Goal: Information Seeking & Learning: Learn about a topic

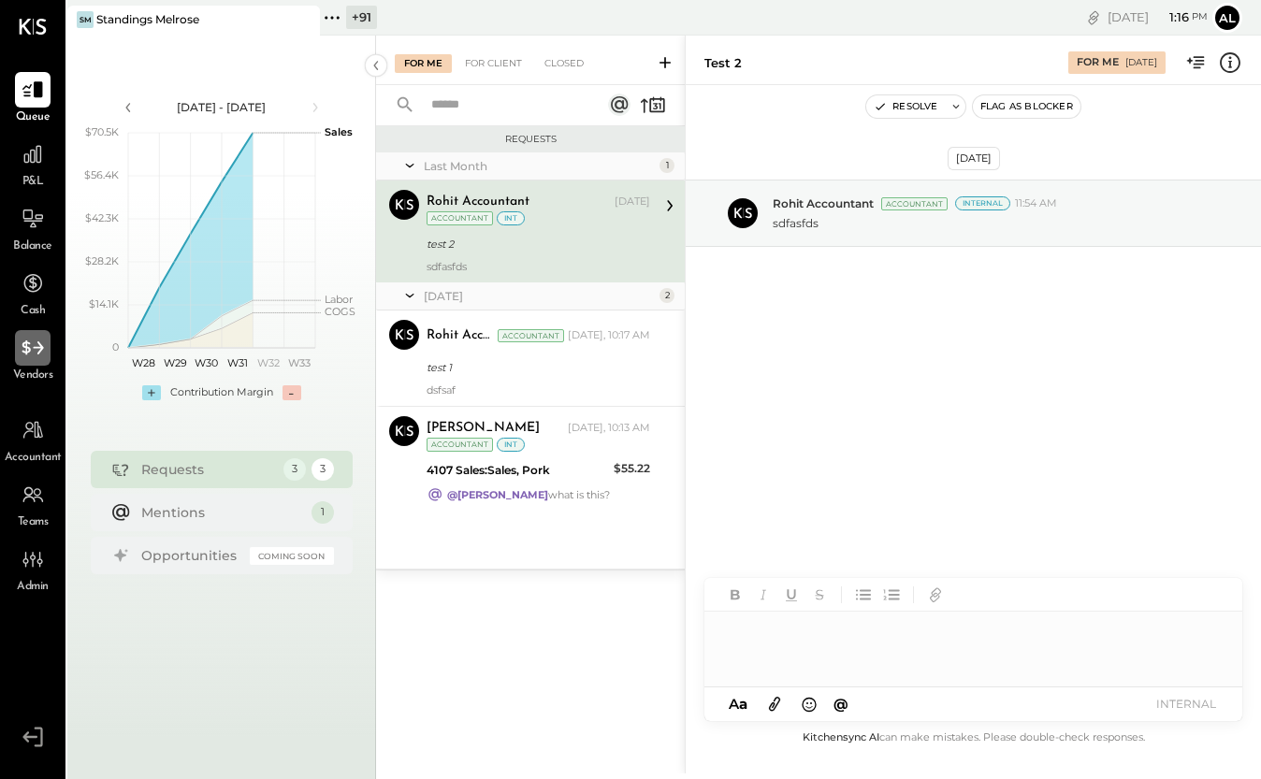
click at [26, 364] on div at bounding box center [33, 348] width 36 height 36
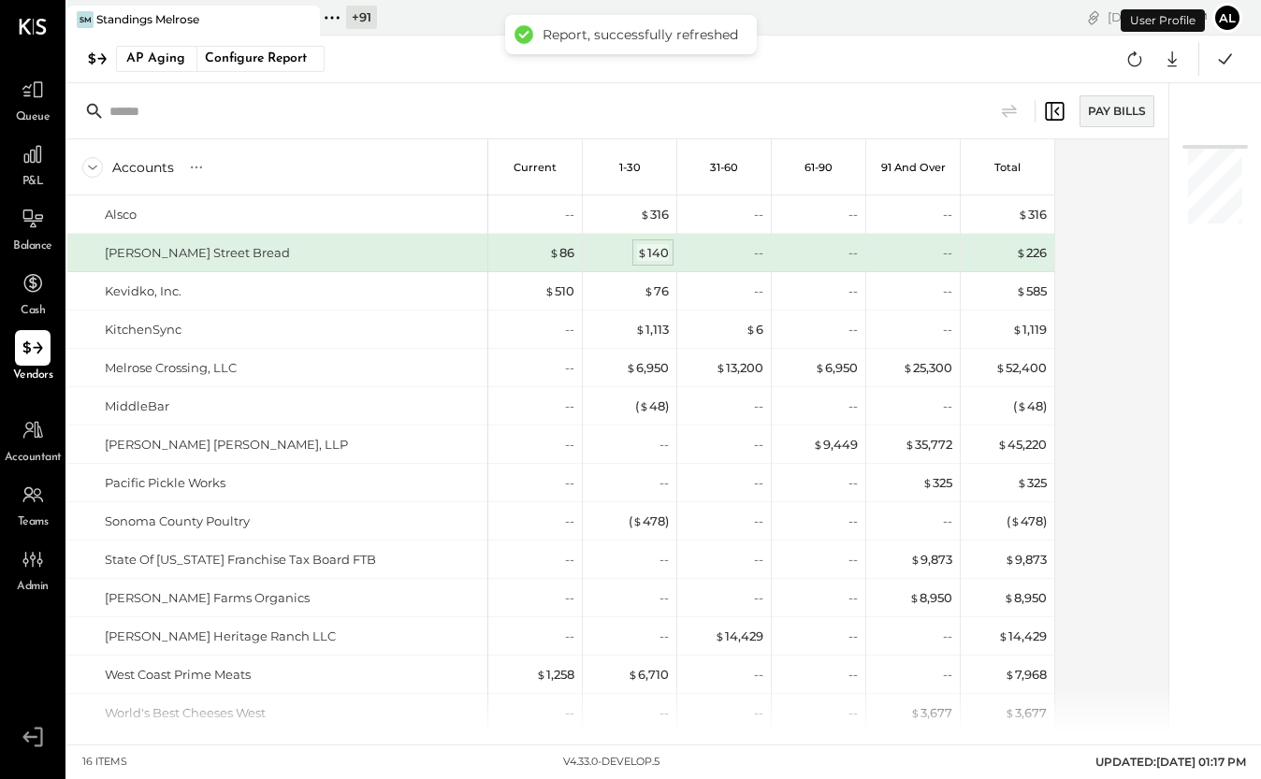
click at [652, 254] on div "$ 140" at bounding box center [653, 253] width 32 height 18
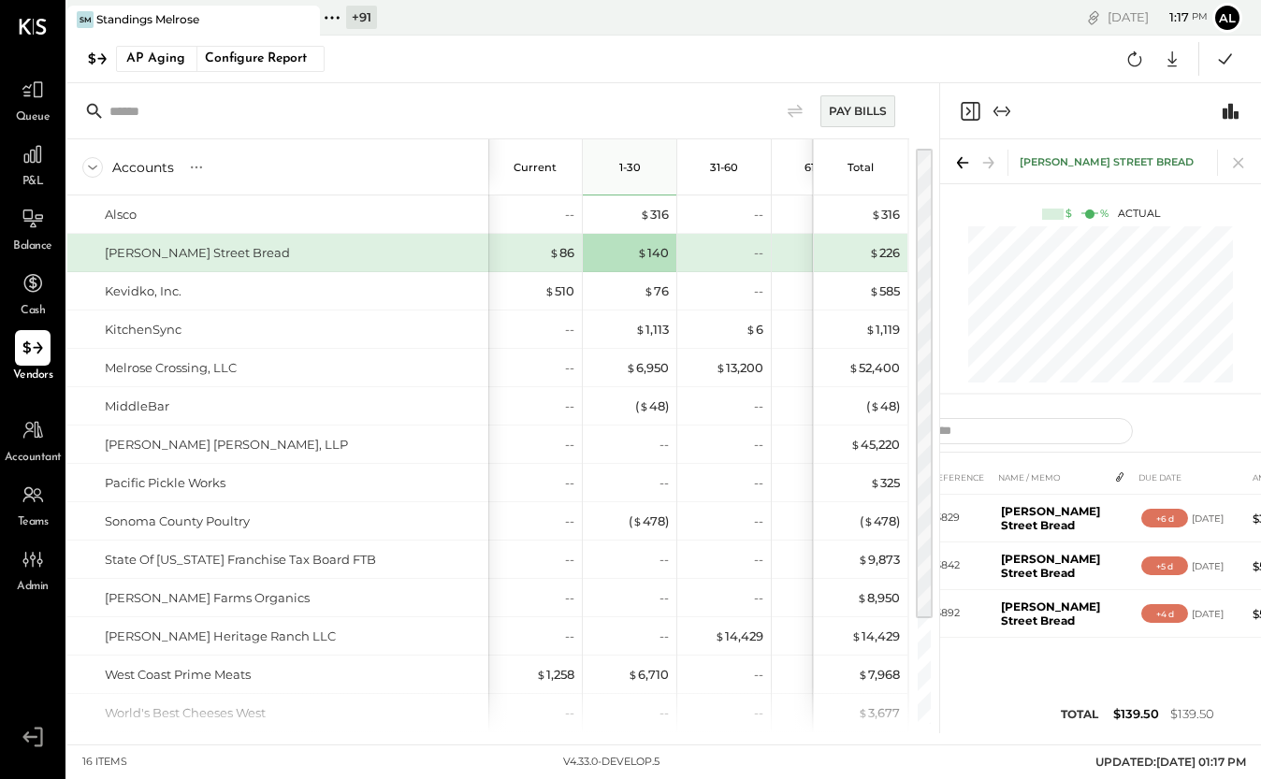
click at [1015, 111] on div at bounding box center [1100, 111] width 321 height 56
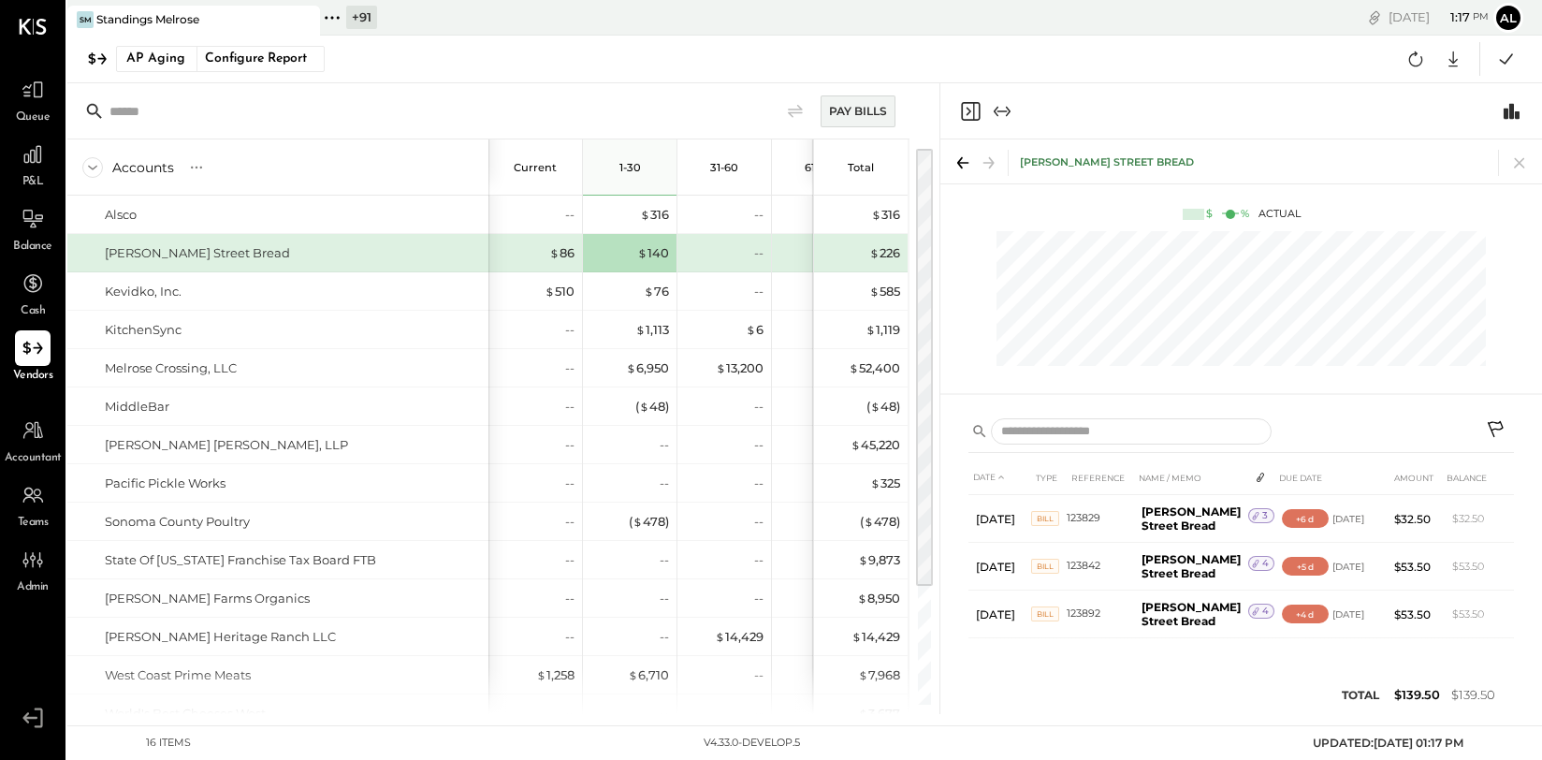
click at [1005, 104] on icon "Expand panel (e)" at bounding box center [1002, 111] width 22 height 22
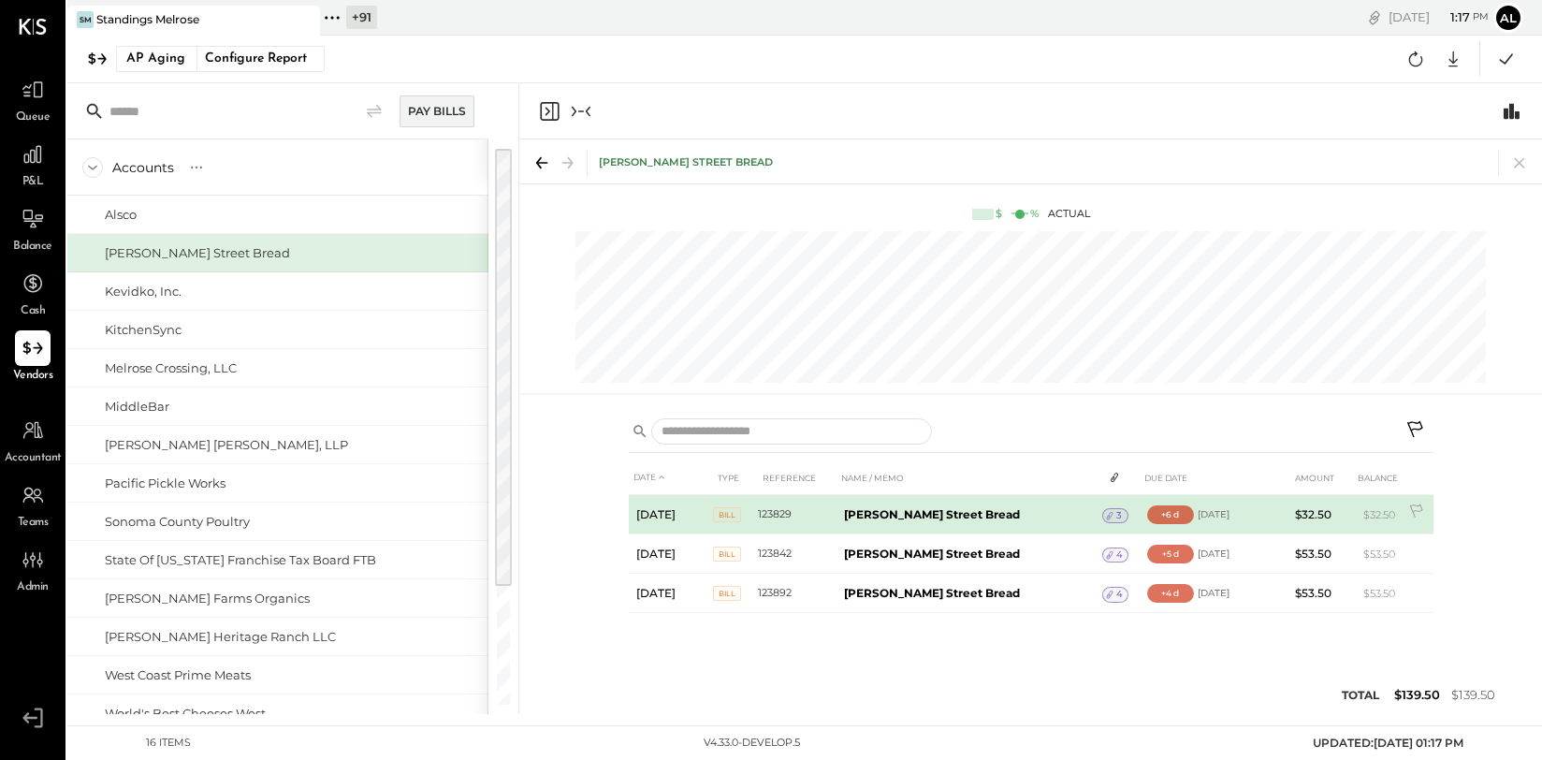
click at [978, 509] on td "[PERSON_NAME] Street Bread" at bounding box center [969, 514] width 267 height 39
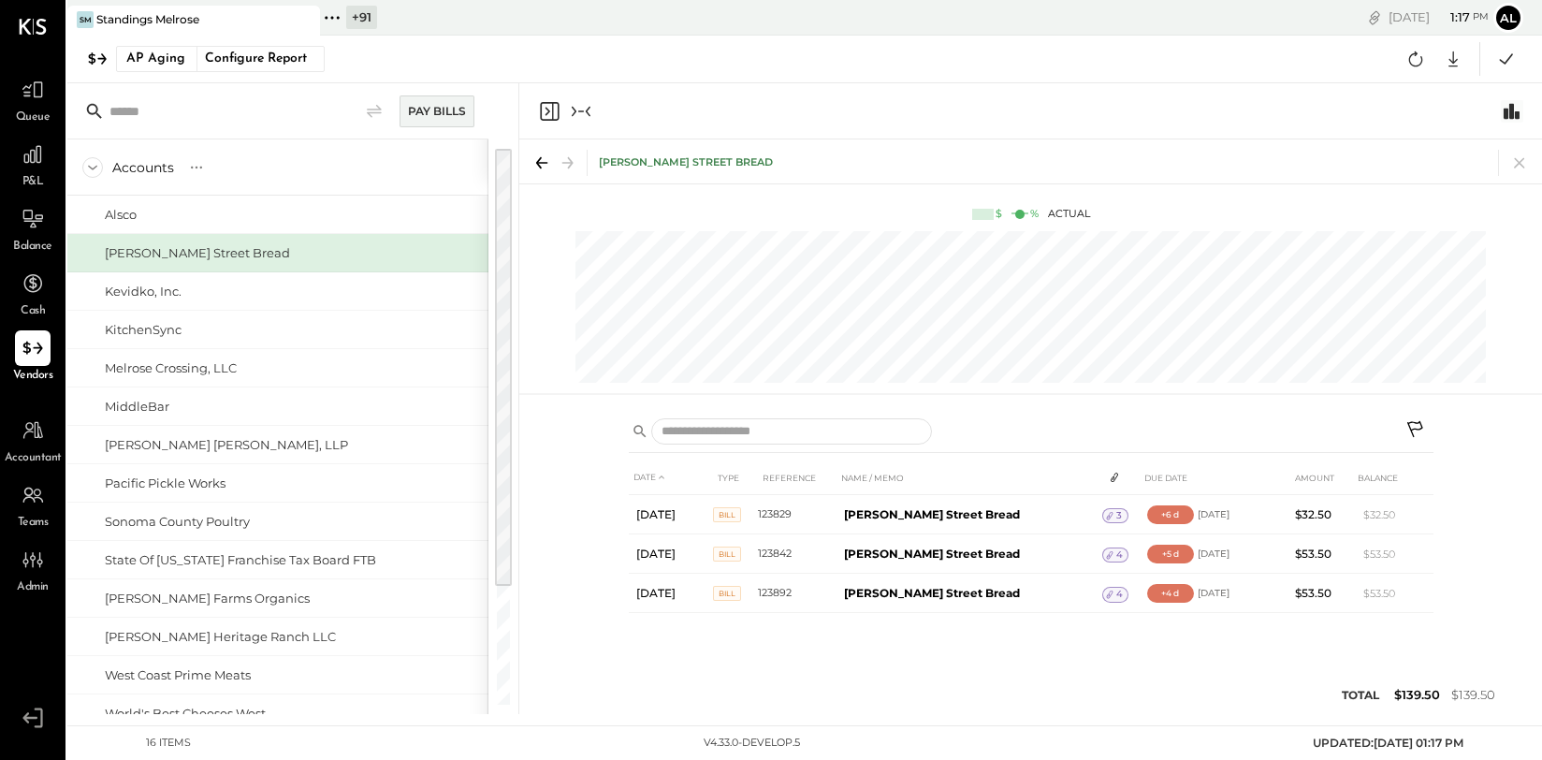
click at [1260, 101] on icon "Switch to Chart module" at bounding box center [1511, 111] width 22 height 22
click at [1260, 107] on icon "Switch to Chart module" at bounding box center [1511, 111] width 16 height 16
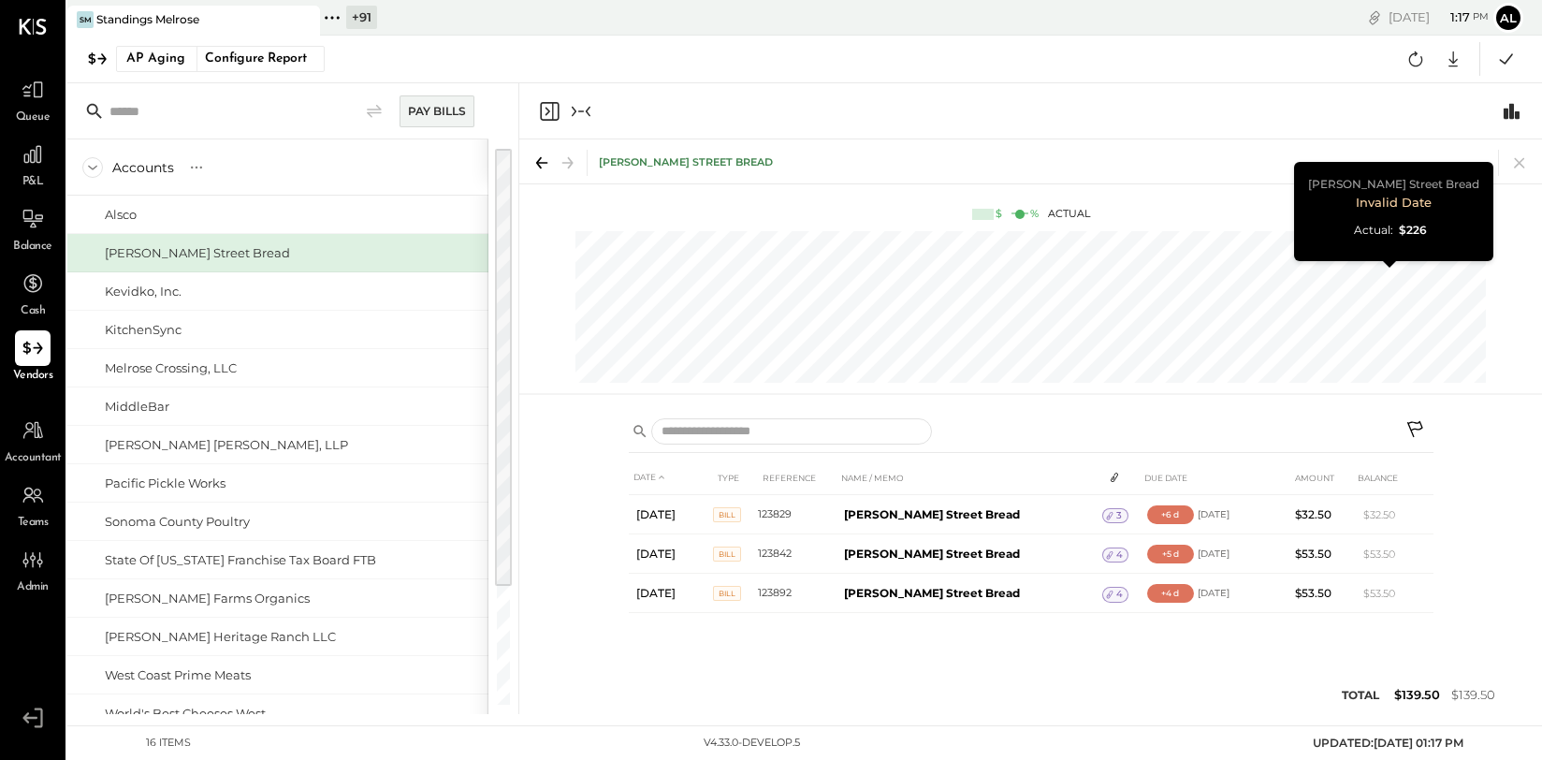
scroll to position [0, 48]
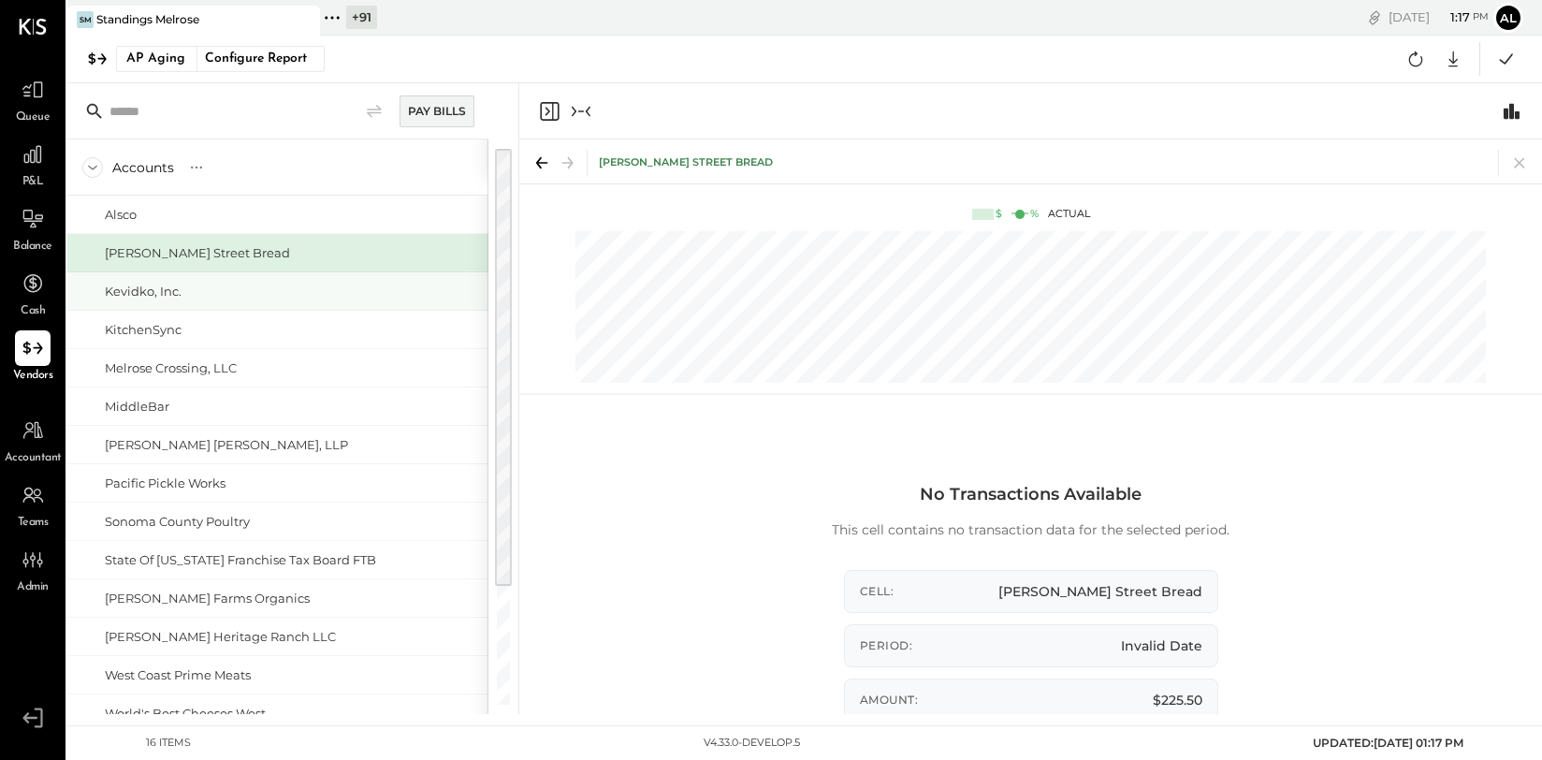
click at [173, 291] on div "Kevidko, Inc." at bounding box center [143, 291] width 77 height 18
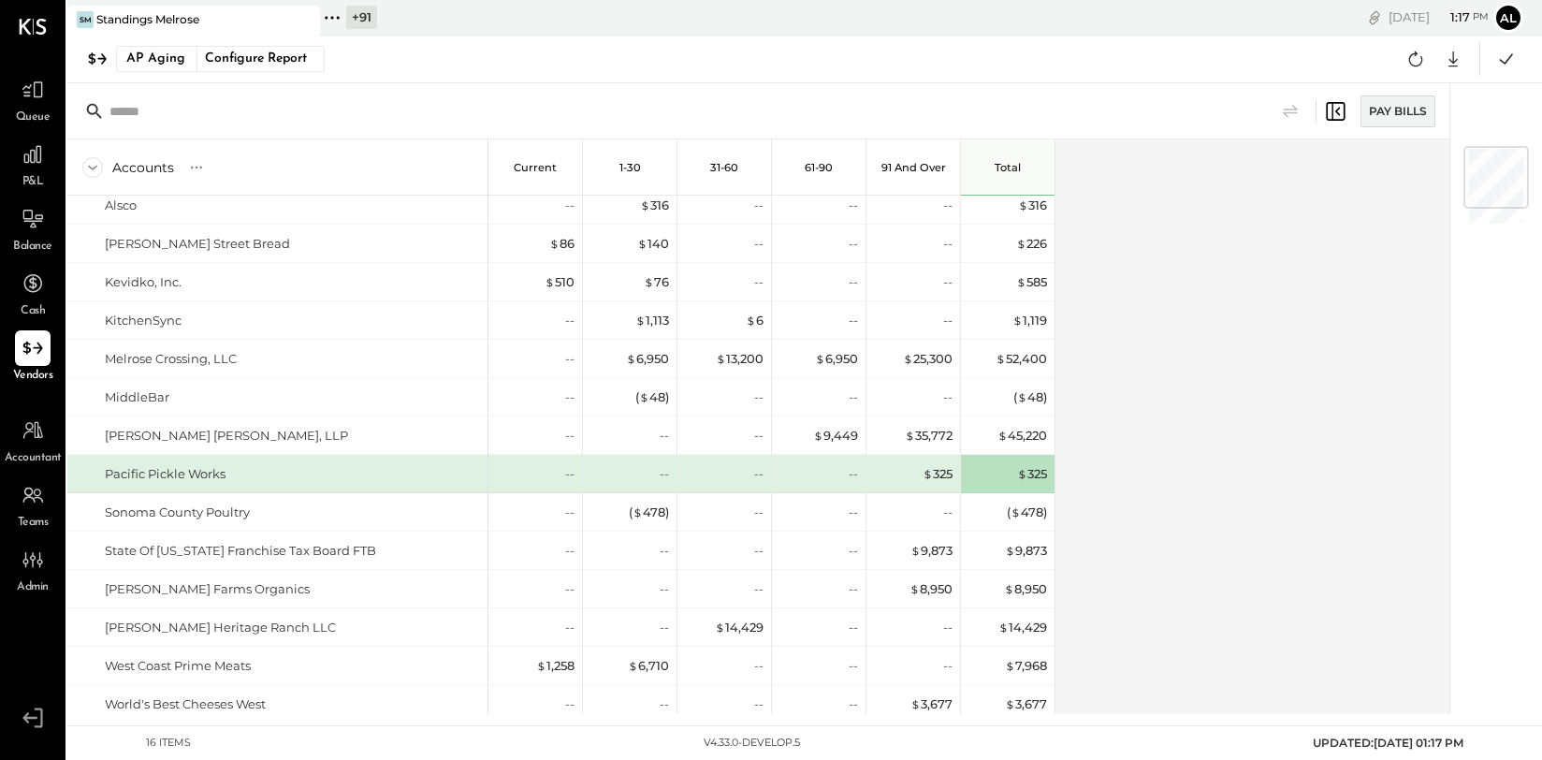
scroll to position [48, 0]
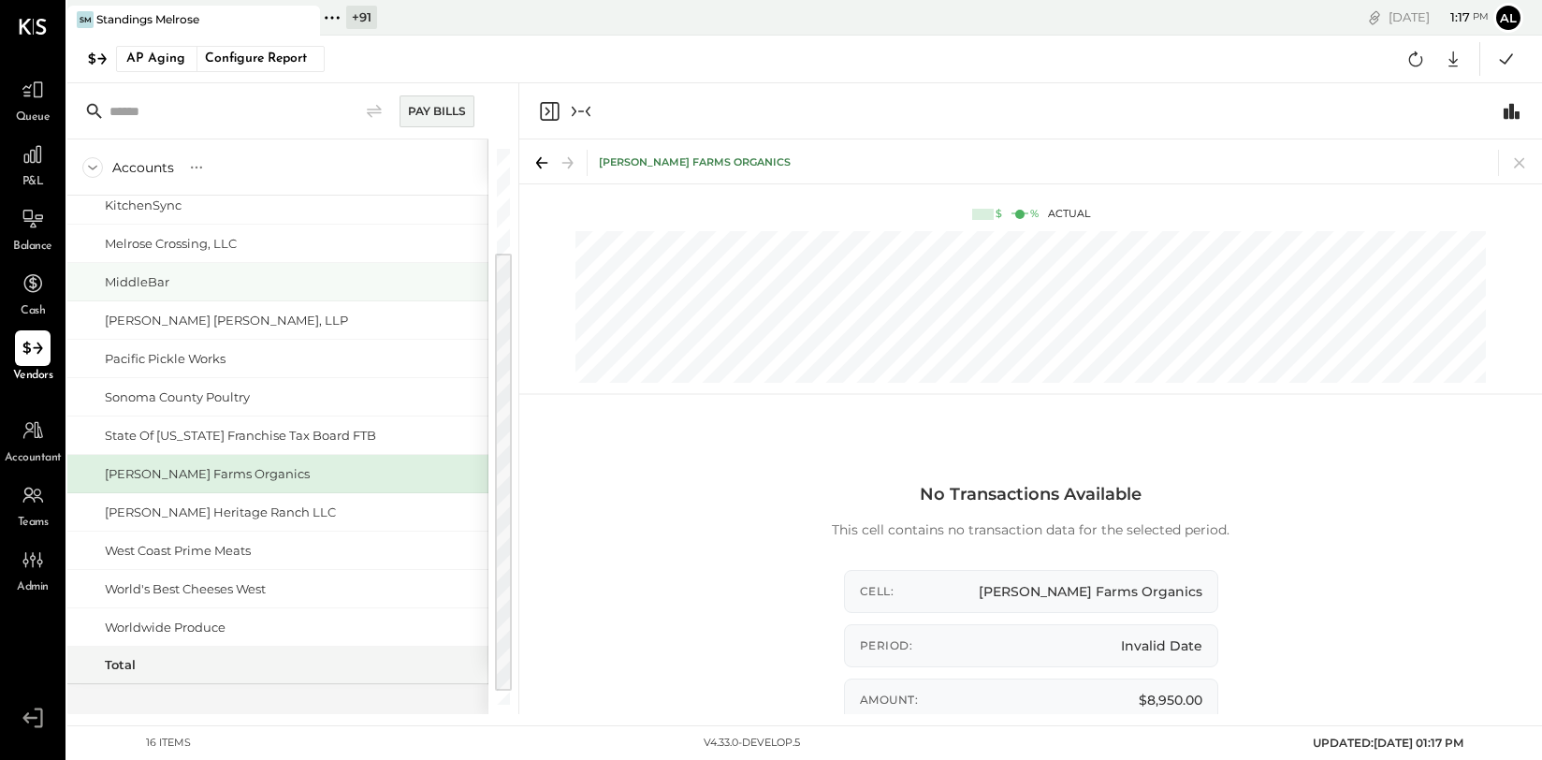
scroll to position [141, 0]
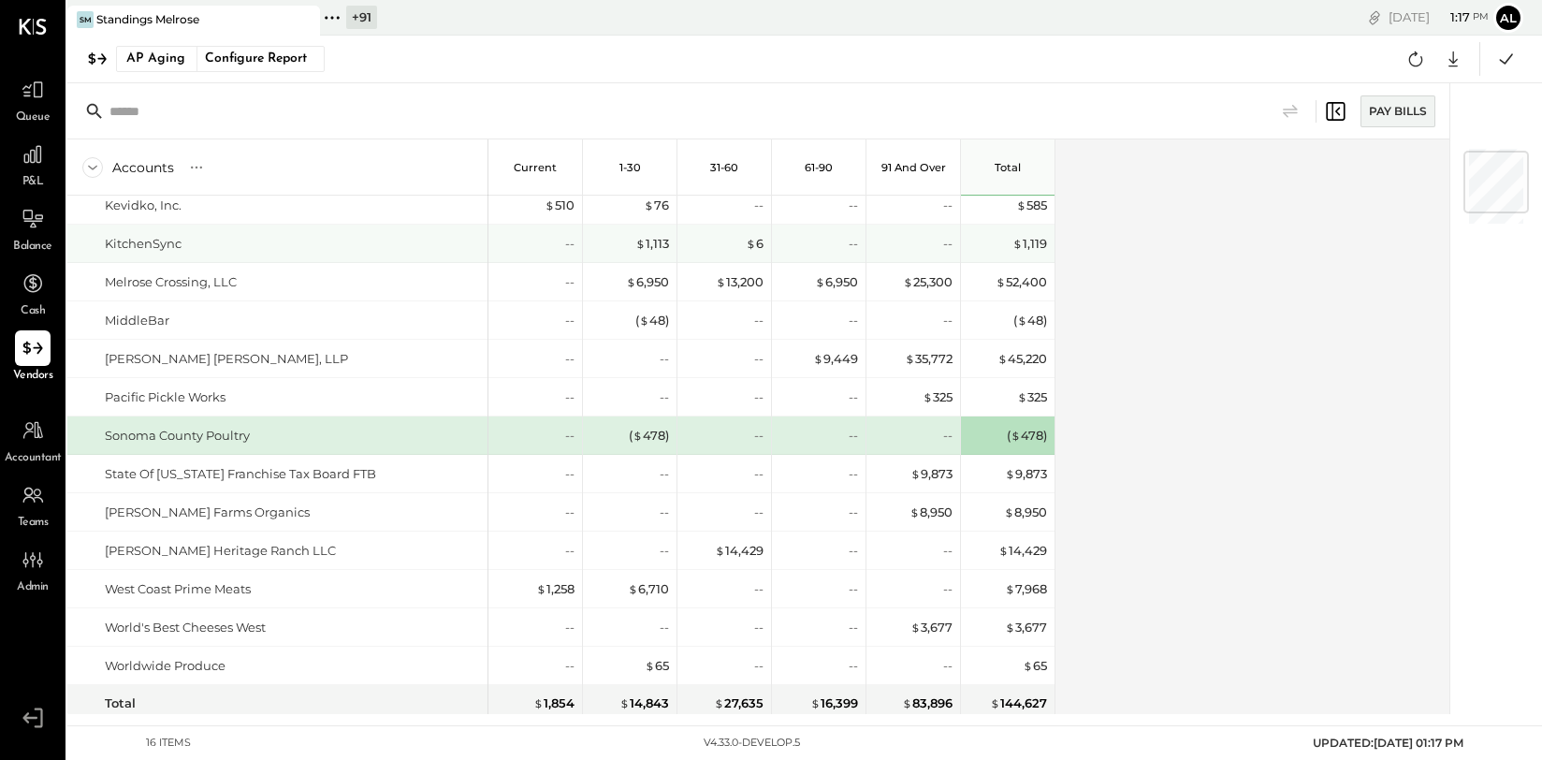
scroll to position [48, 0]
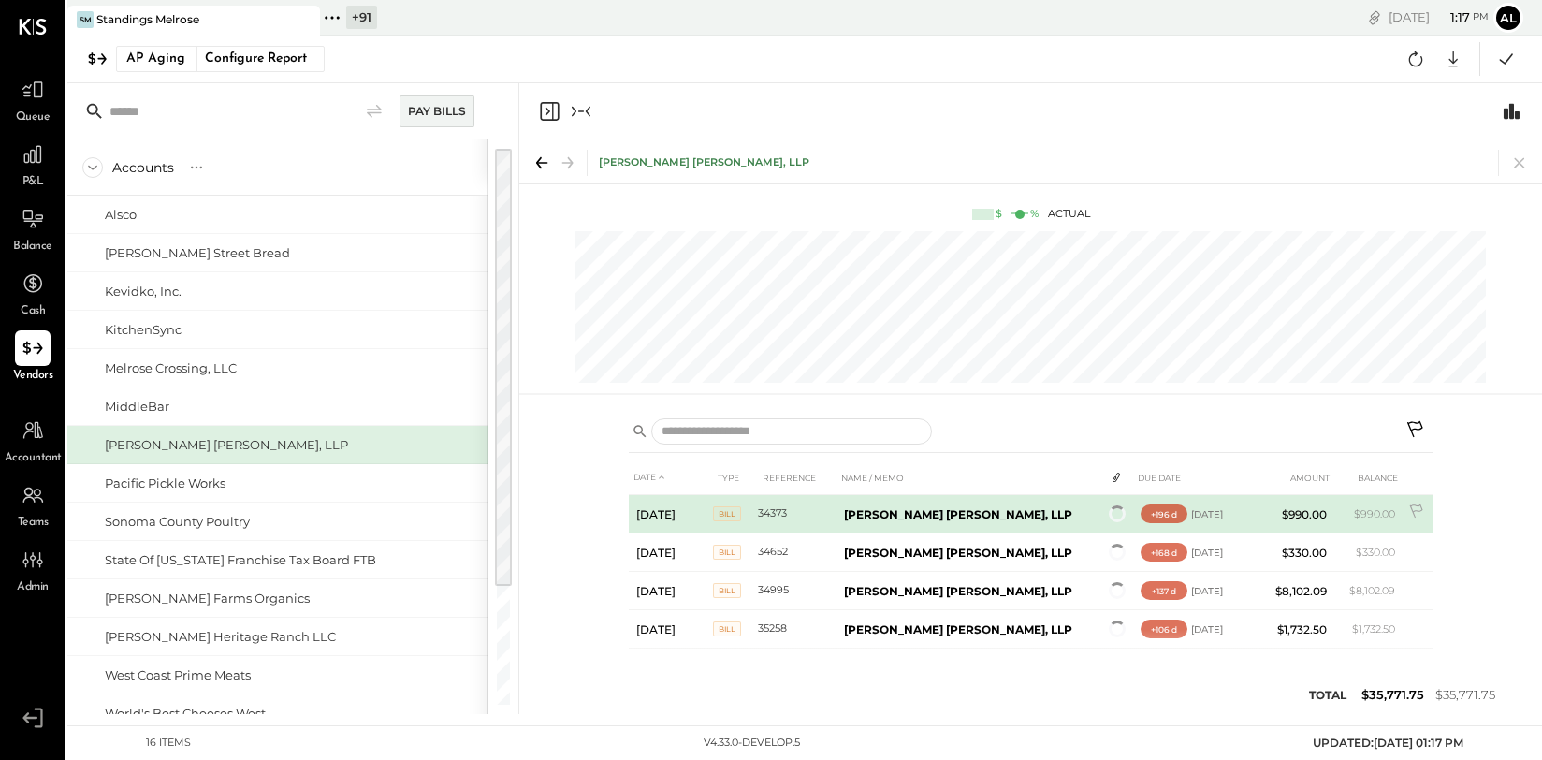
scroll to position [308, 0]
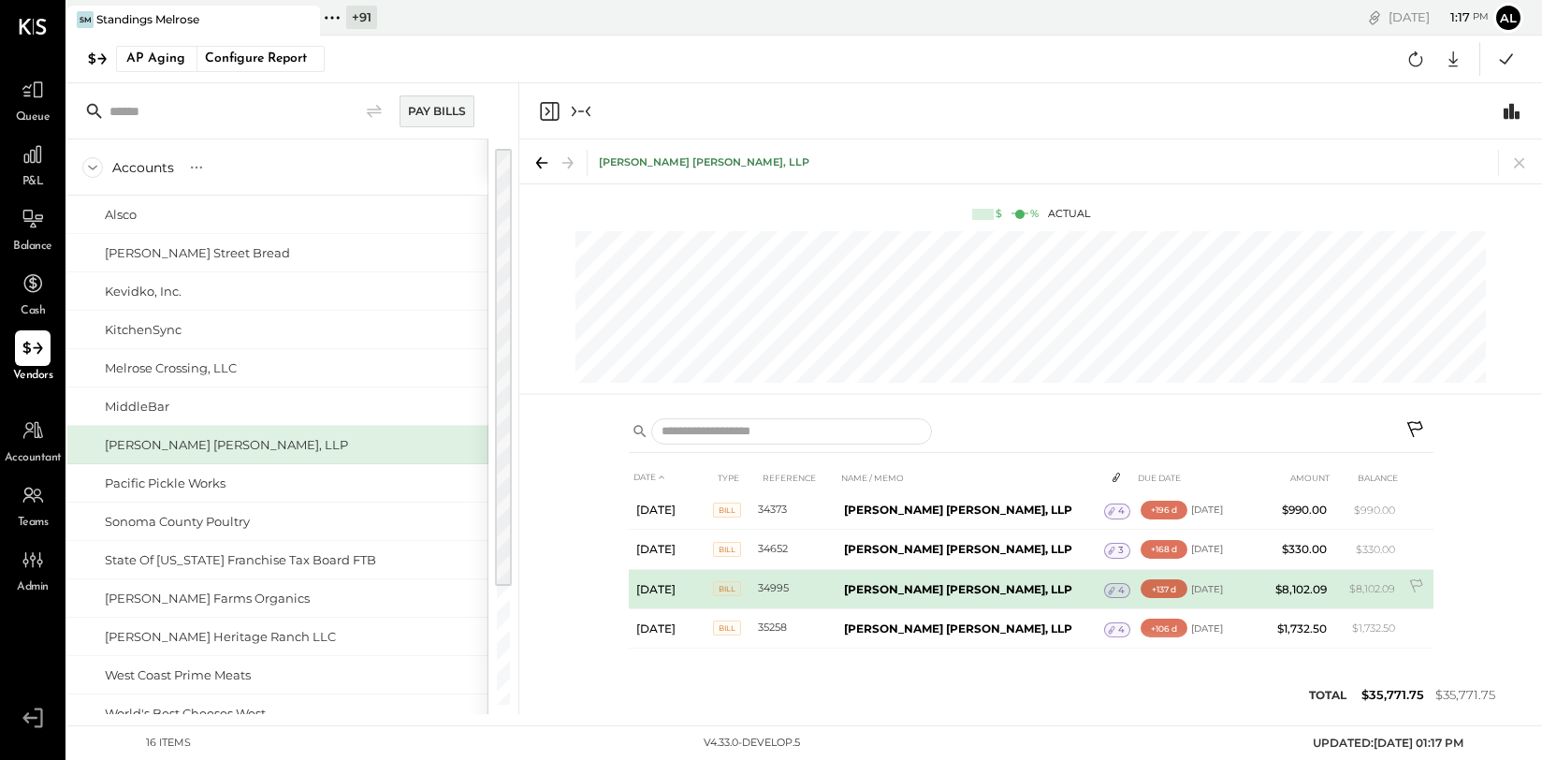
click at [916, 590] on b "[PERSON_NAME] [PERSON_NAME], LLP" at bounding box center [958, 589] width 228 height 14
click at [728, 589] on span "Bill" at bounding box center [727, 588] width 28 height 15
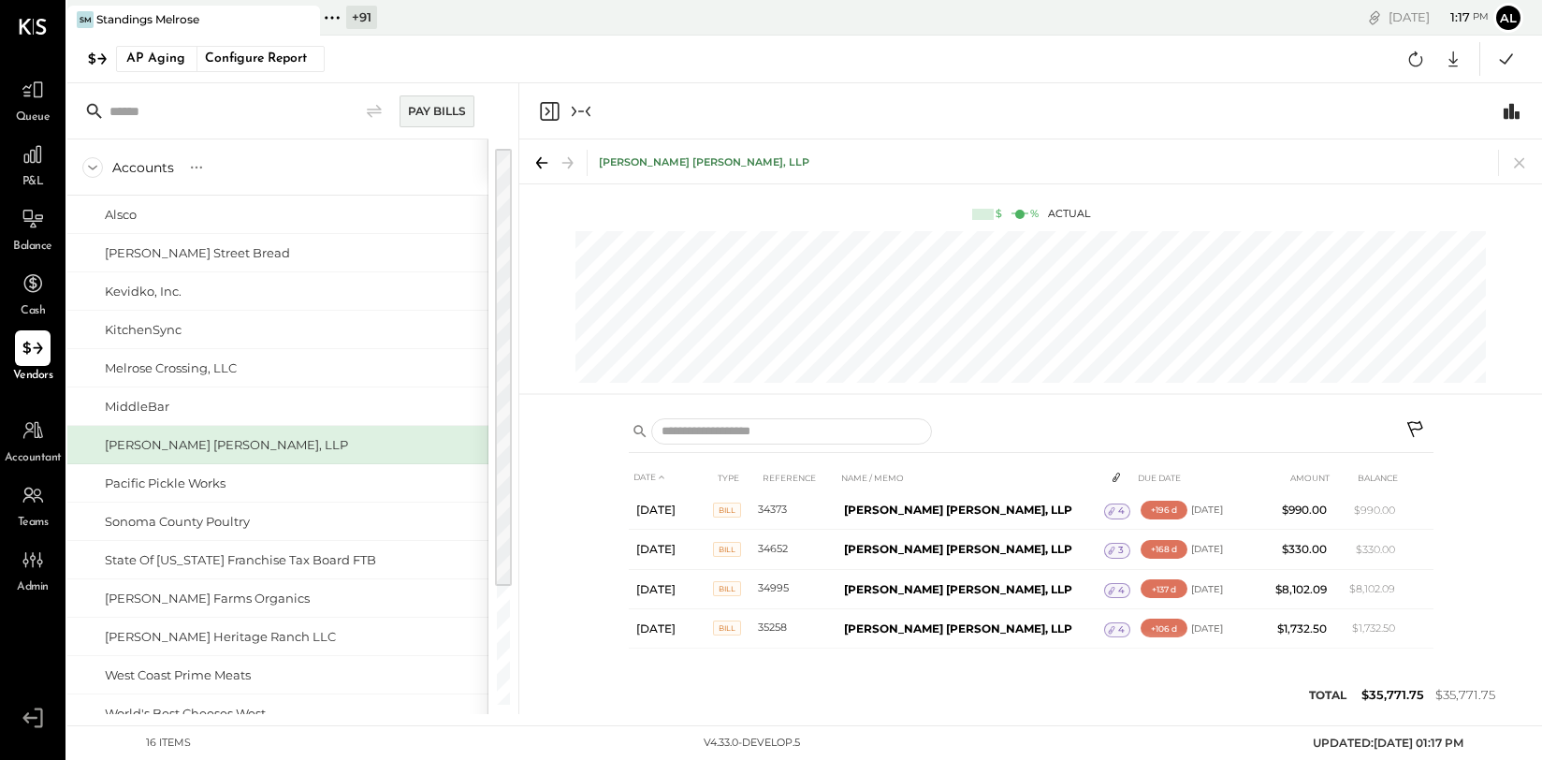
click at [580, 114] on icon "Collapse panel (e)" at bounding box center [581, 111] width 22 height 22
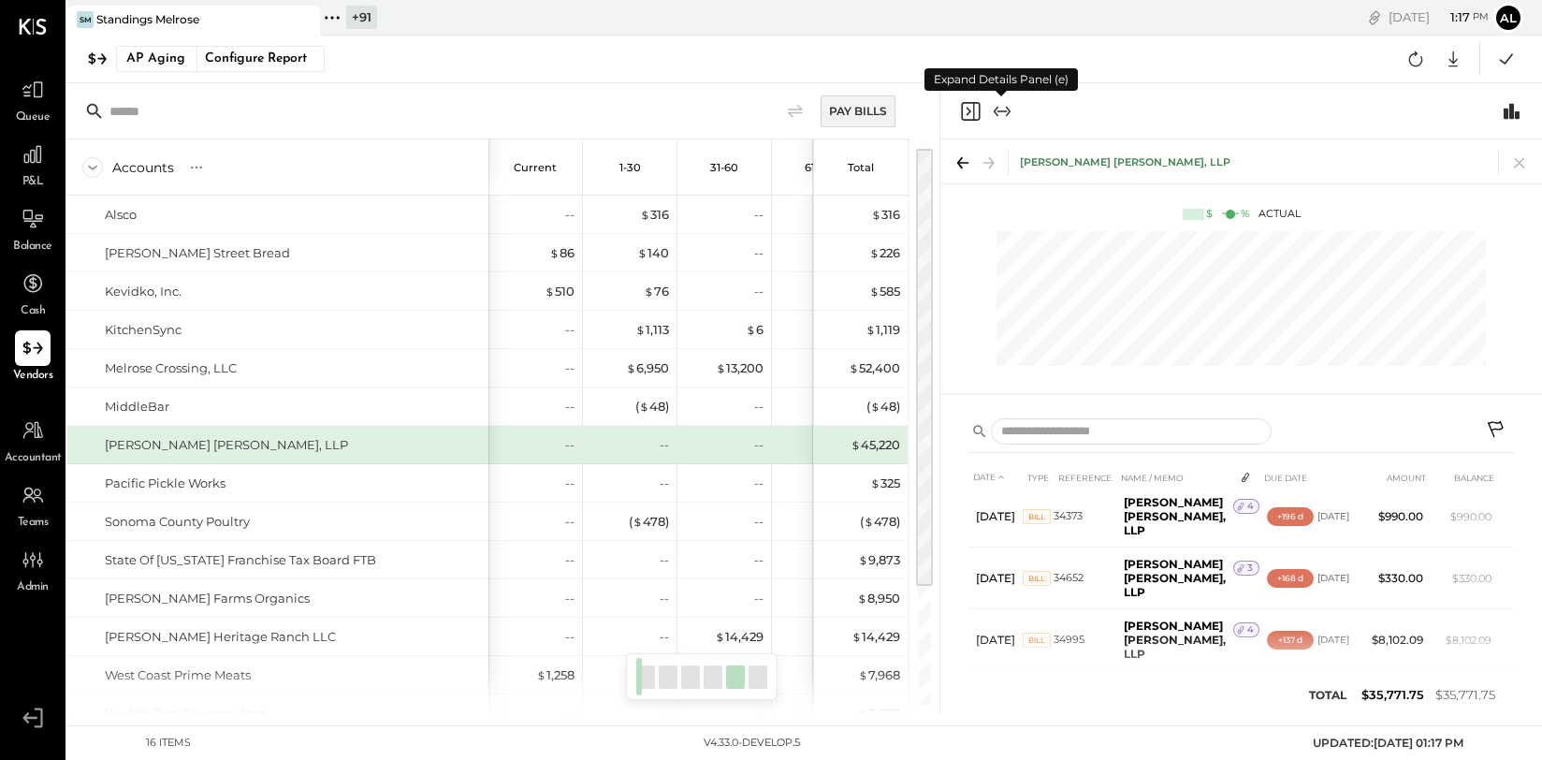
click at [1006, 116] on icon "Expand panel (e)" at bounding box center [1002, 111] width 22 height 22
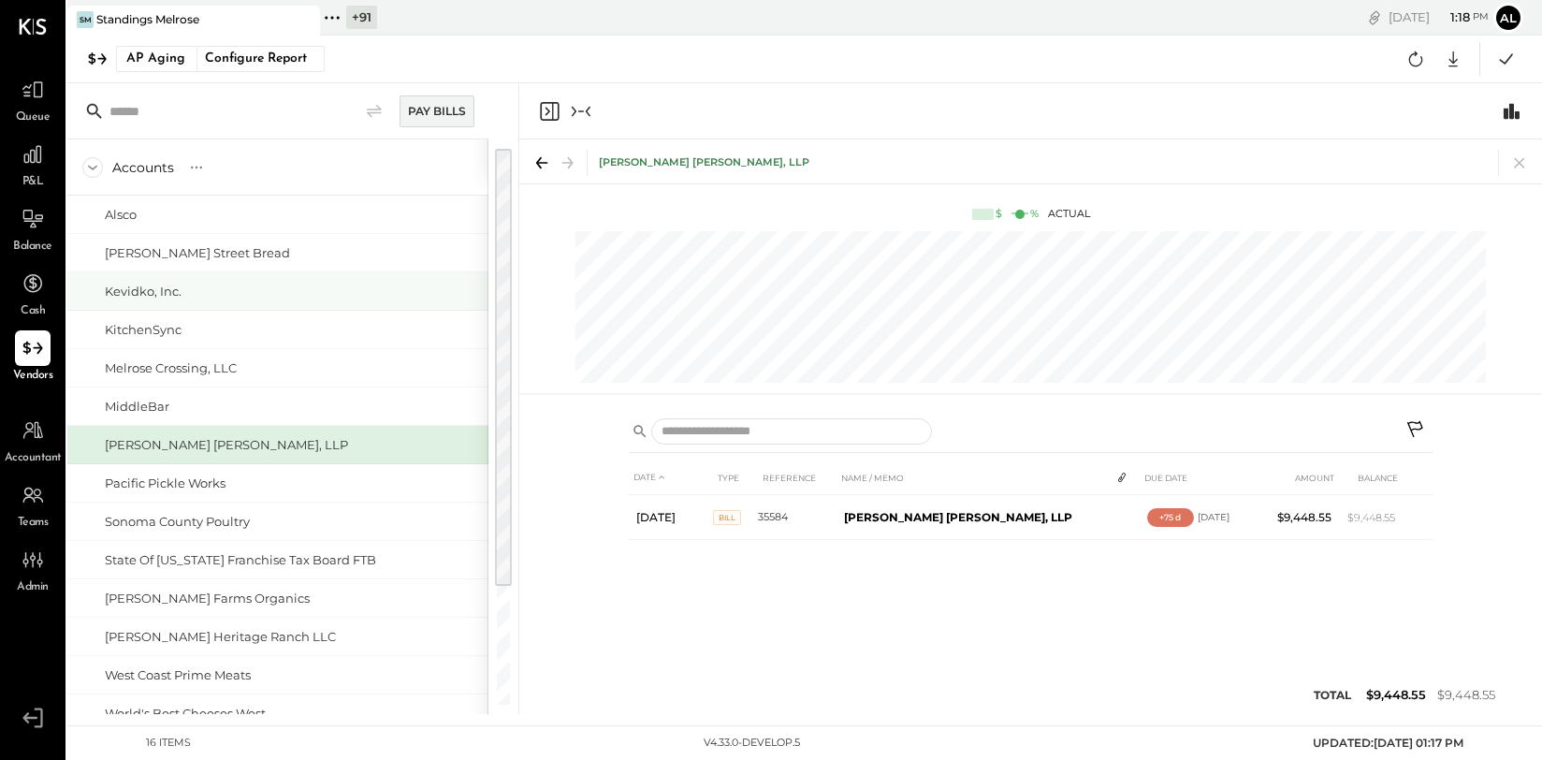
click at [301, 319] on div "KitchenSync" at bounding box center [277, 329] width 421 height 37
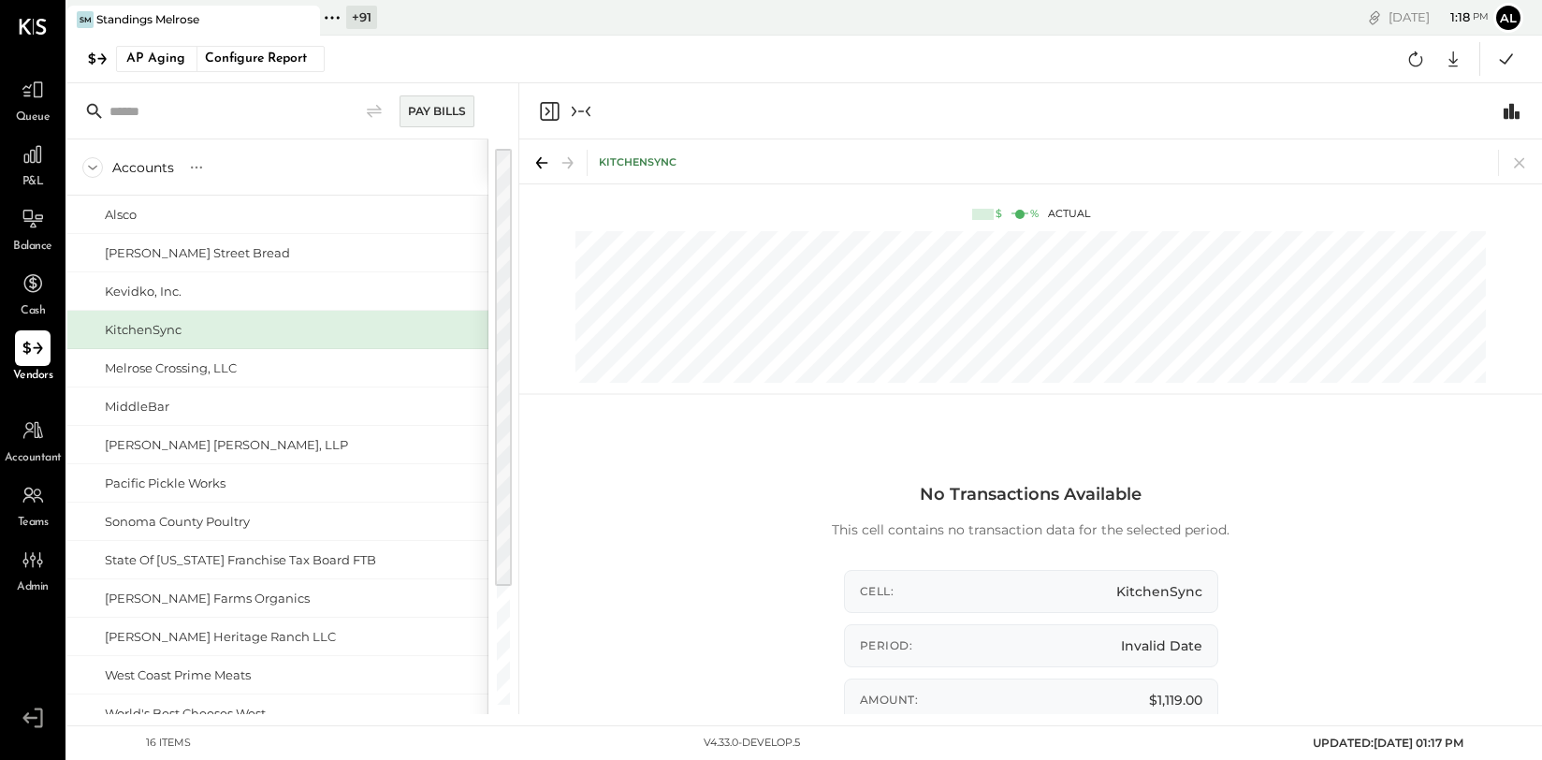
scroll to position [0, 471]
click at [93, 167] on icon at bounding box center [92, 168] width 9 height 5
click at [93, 172] on icon at bounding box center [92, 167] width 21 height 21
click at [157, 314] on div "KitchenSync" at bounding box center [277, 329] width 421 height 37
click at [139, 295] on div "Kevidko, Inc." at bounding box center [143, 291] width 77 height 18
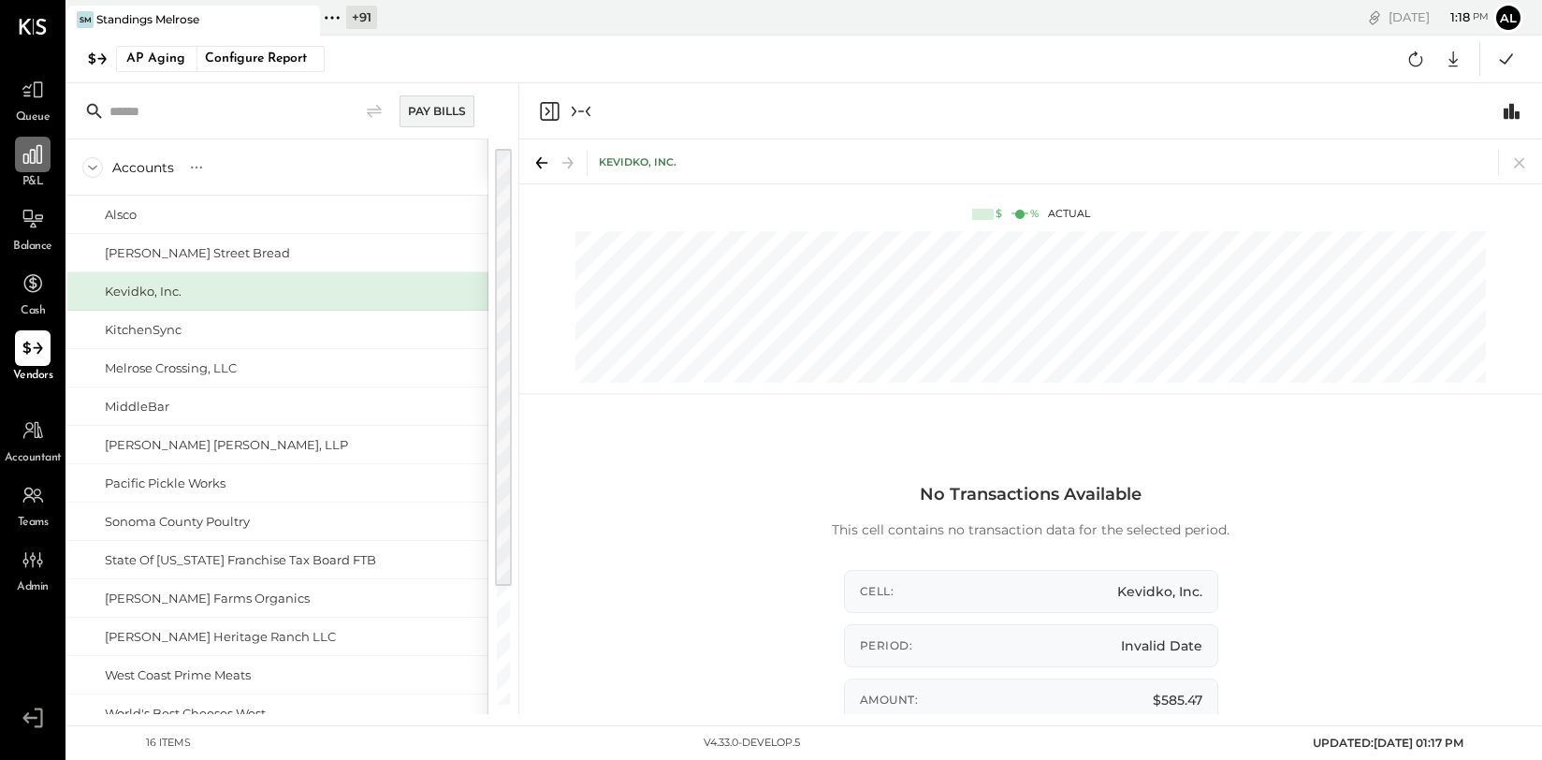
click at [38, 150] on icon at bounding box center [33, 154] width 24 height 24
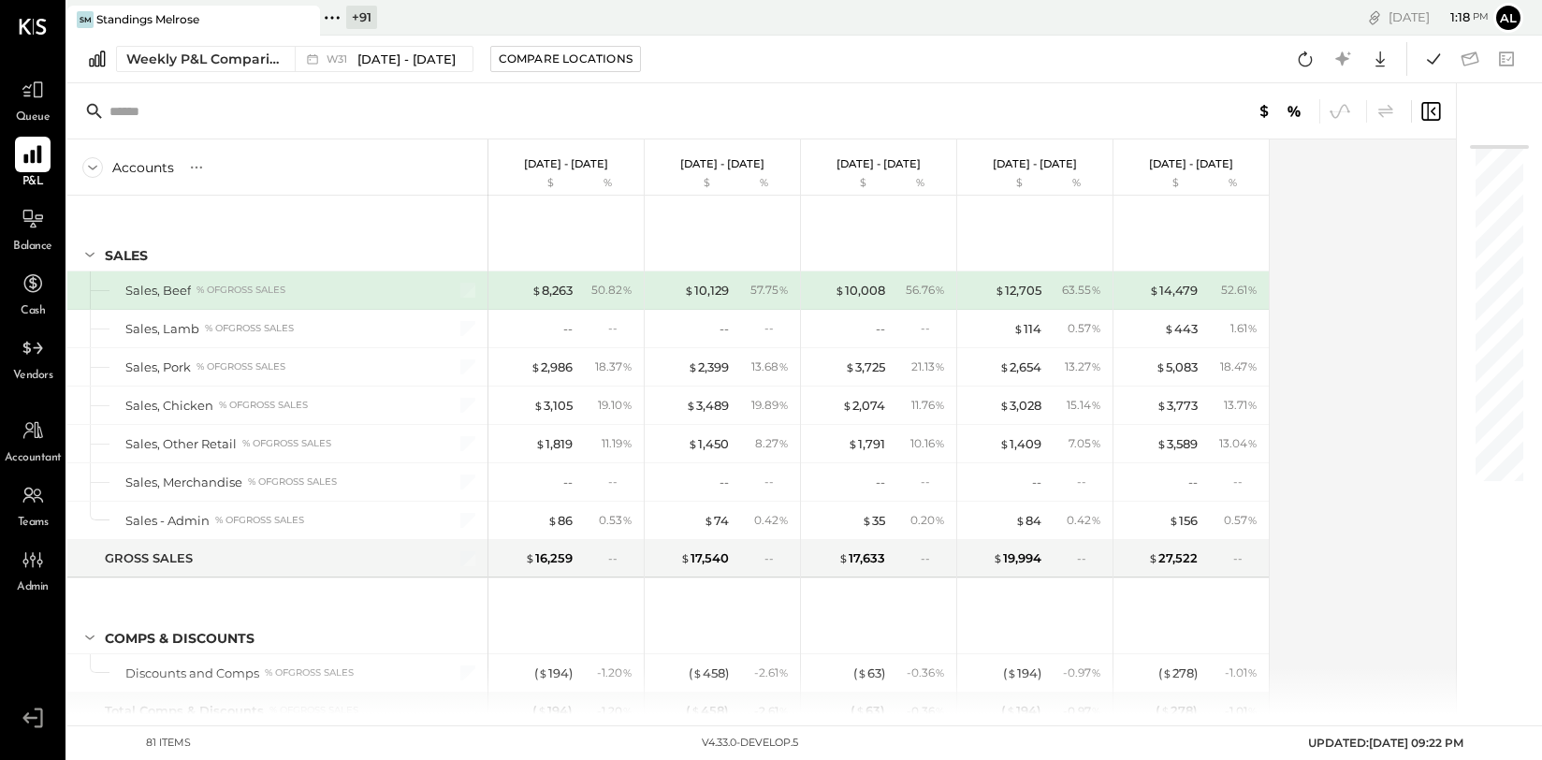
click at [1260, 108] on icon at bounding box center [1430, 111] width 19 height 19
click at [543, 293] on div "$ 8,263" at bounding box center [551, 291] width 41 height 18
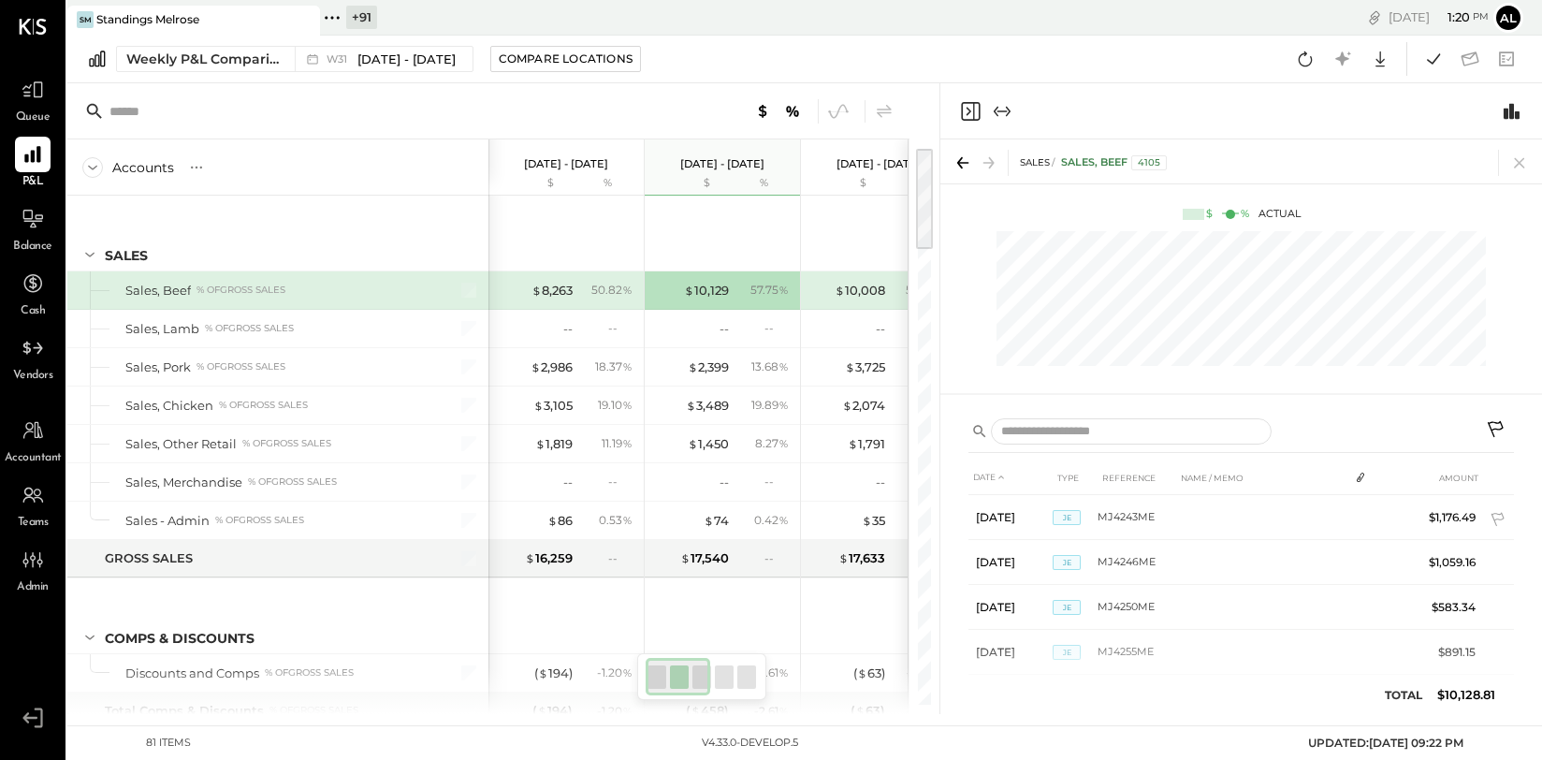
scroll to position [0, 24]
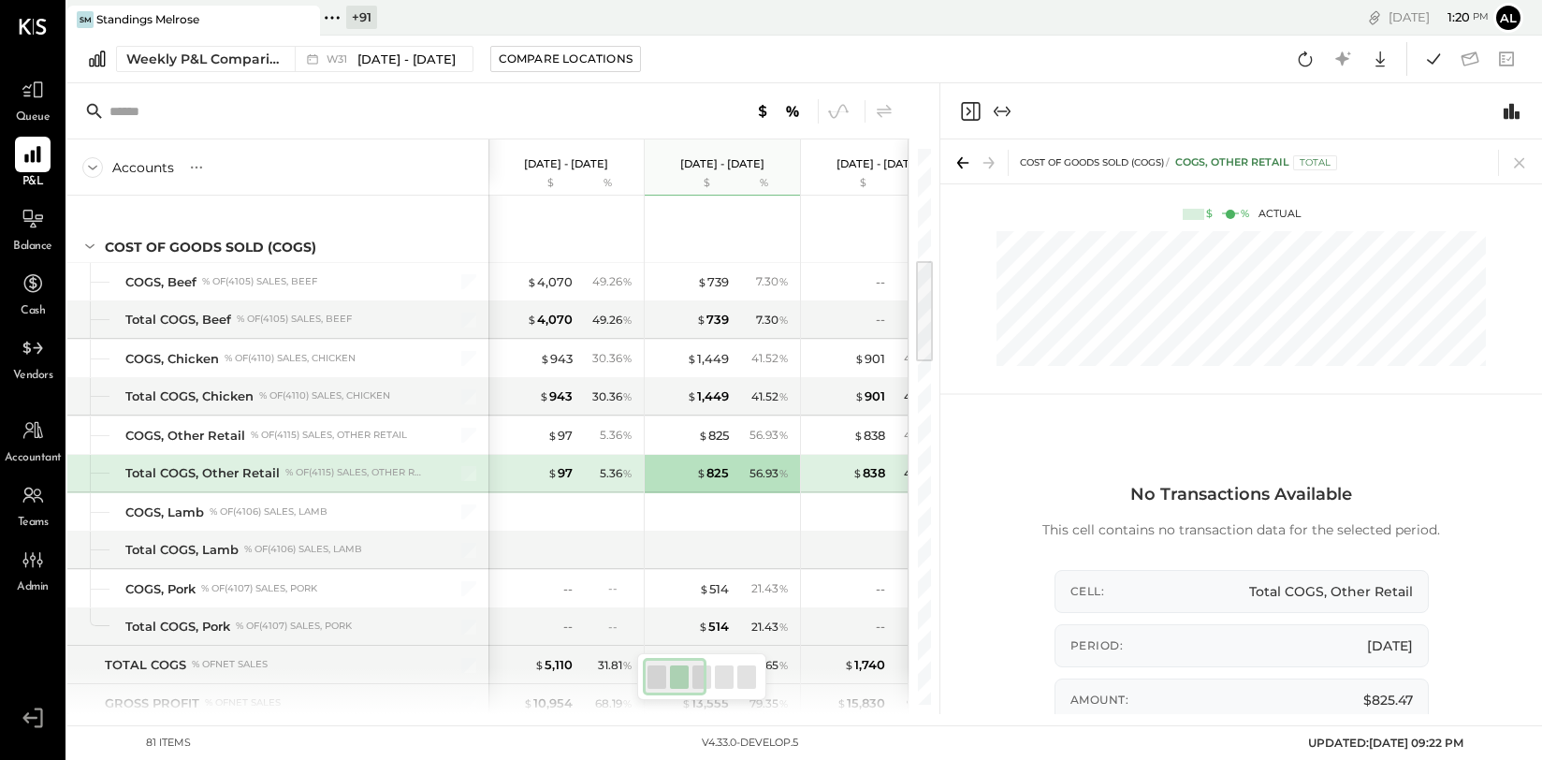
scroll to position [543, 0]
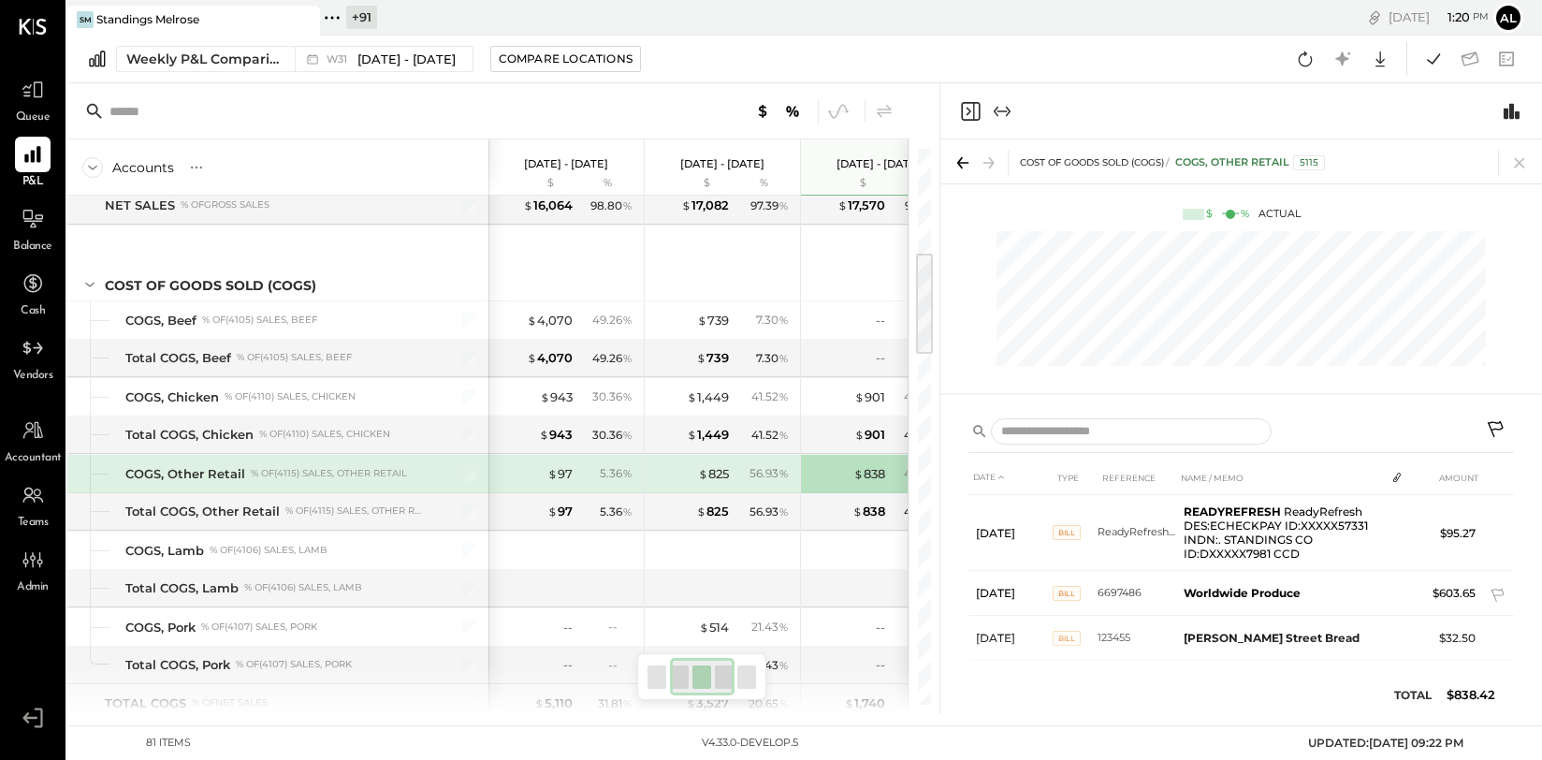
scroll to position [0, 181]
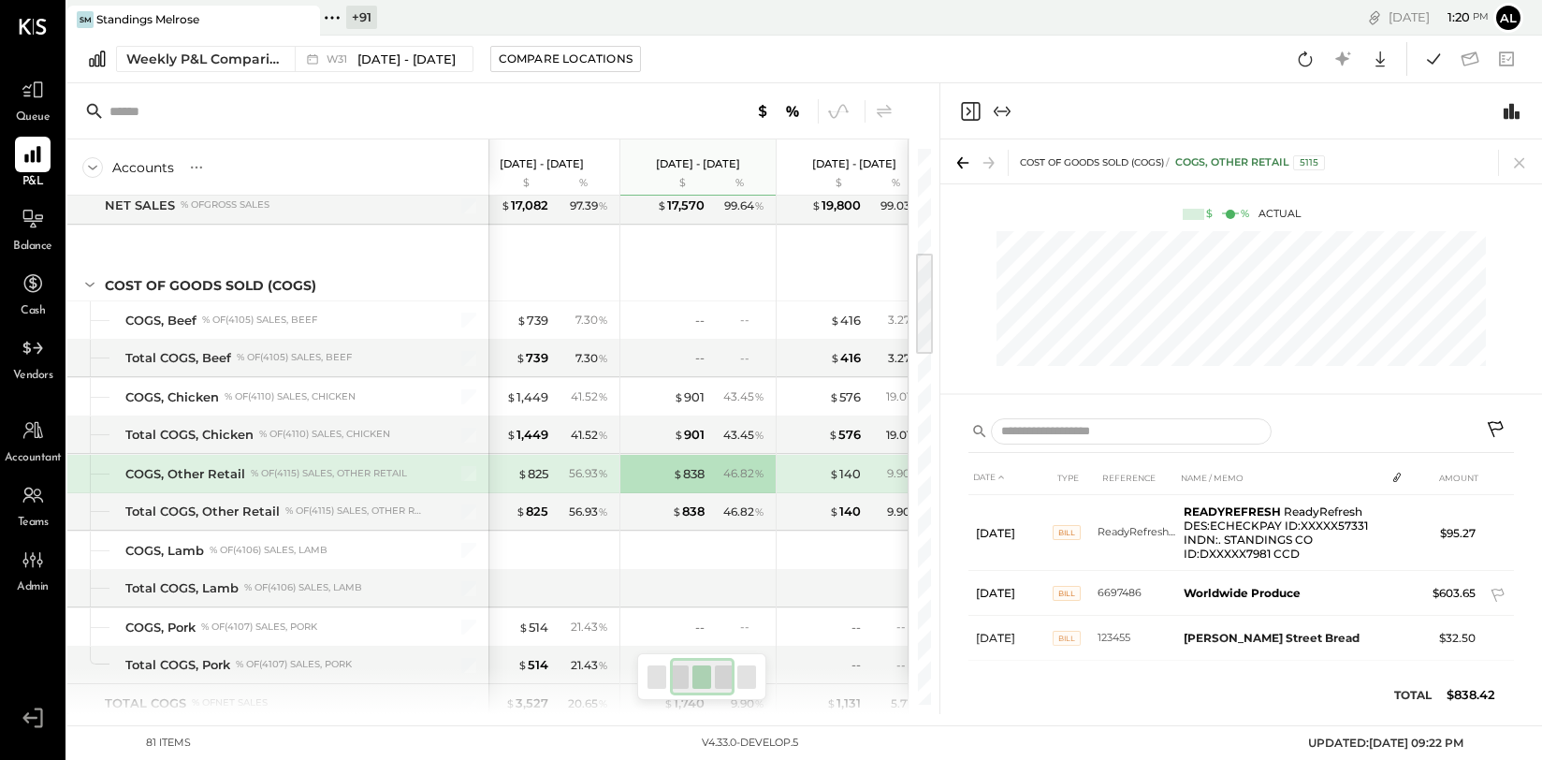
scroll to position [0, 24]
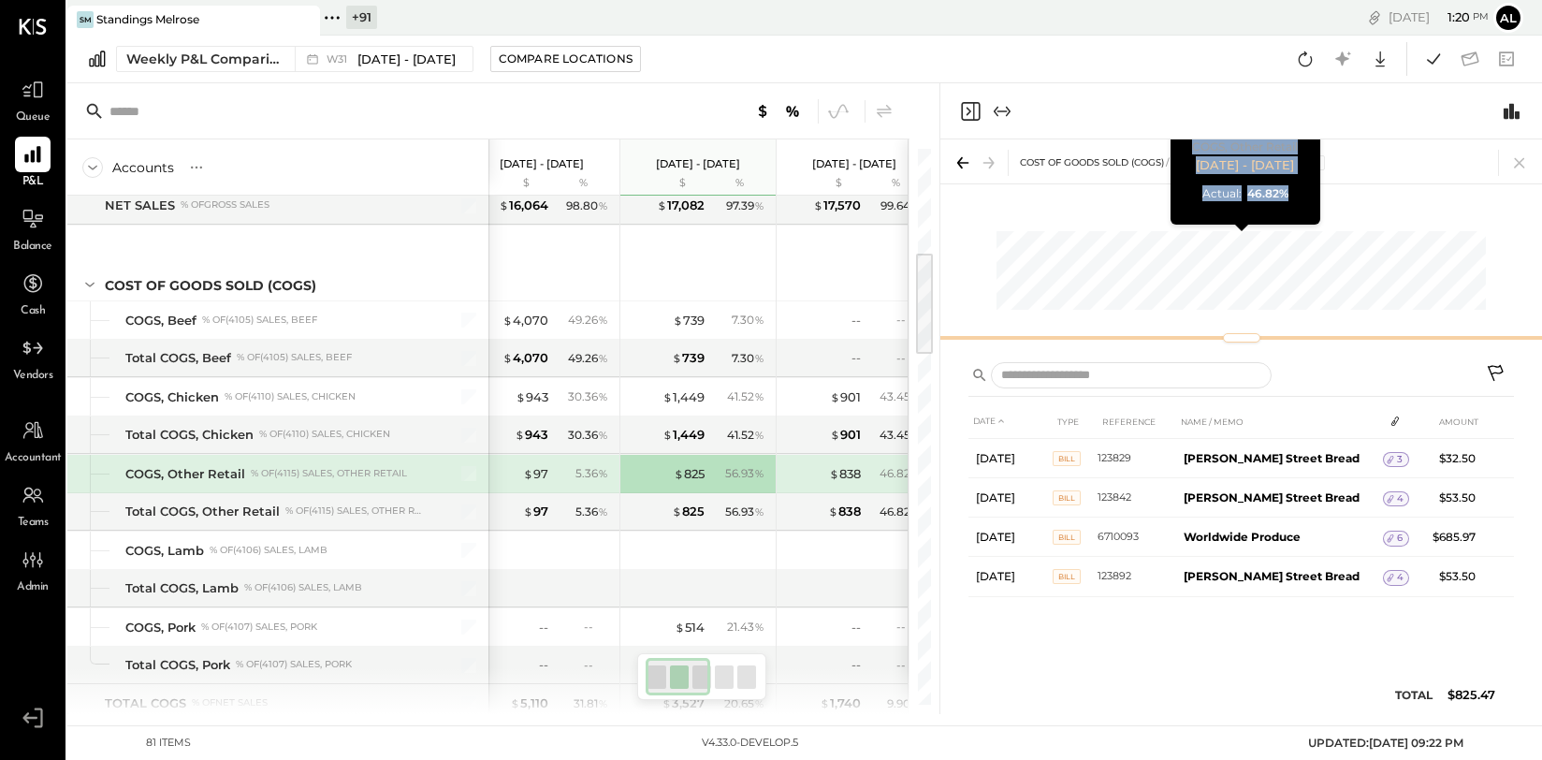
click at [1240, 245] on div "COST OF GOODS SOLD (COGS) COGS, Other Retail 5115 $ % Actual COGS, Other Retail…" at bounding box center [1240, 244] width 601 height 210
click at [1239, 249] on div "COST OF GOODS SOLD (COGS) COGS, Other Retail 5115 $ % Actual COGS, Other Retail…" at bounding box center [1240, 244] width 601 height 210
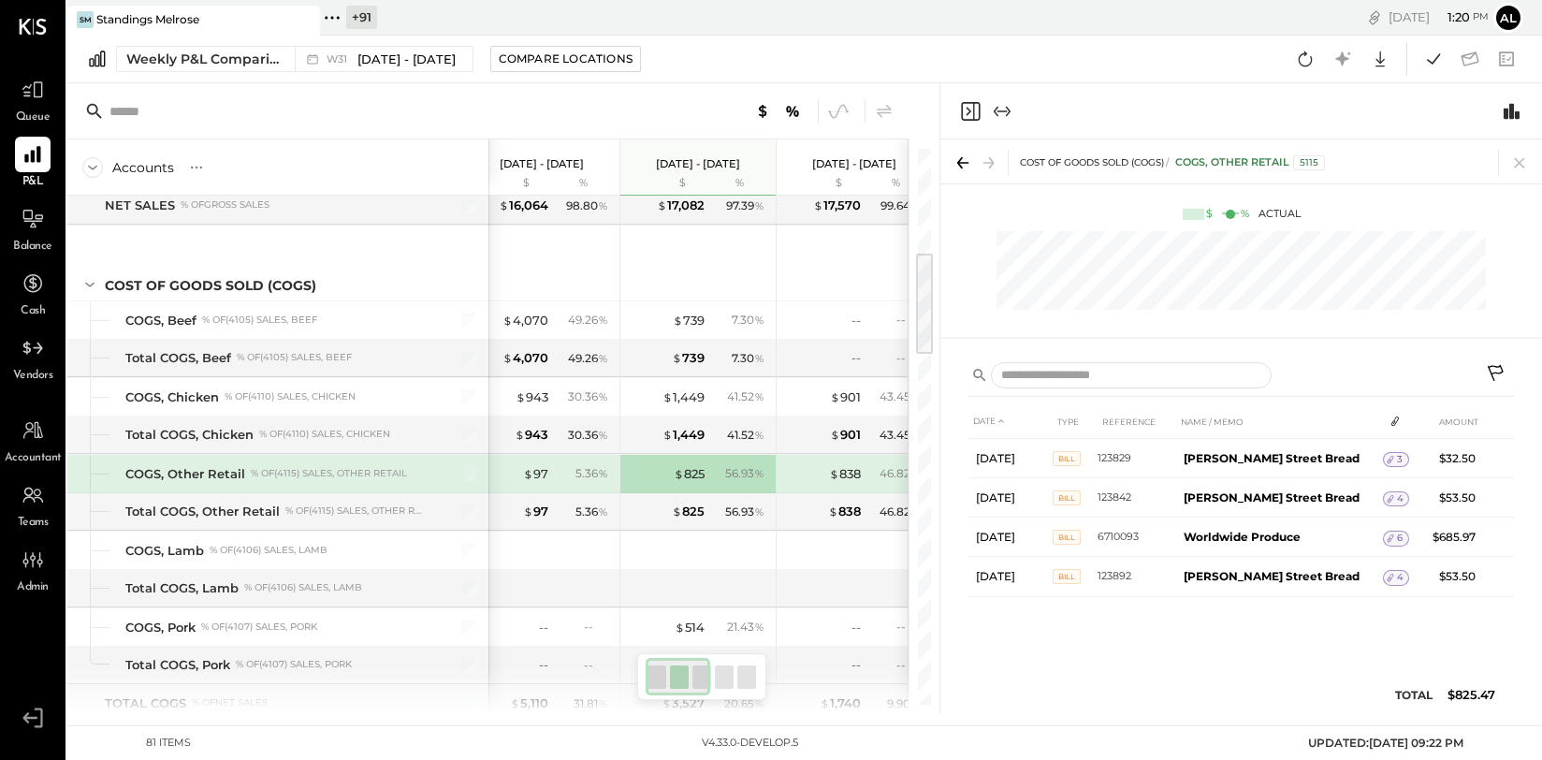
click at [1232, 307] on div "COST OF GOODS SOLD (COGS) COGS, Other Retail 5115 $ % Actual" at bounding box center [1240, 244] width 601 height 210
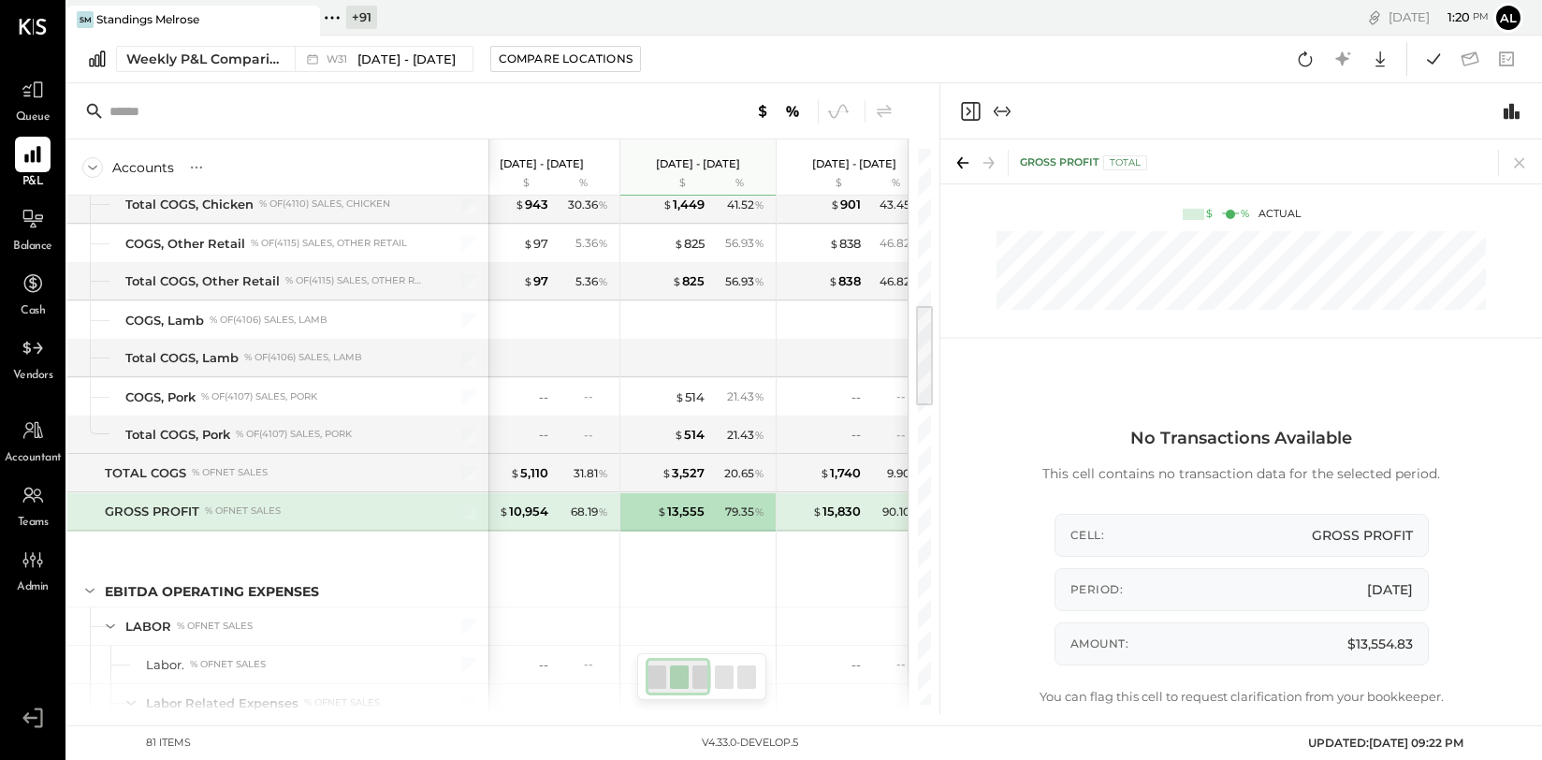
scroll to position [812, 0]
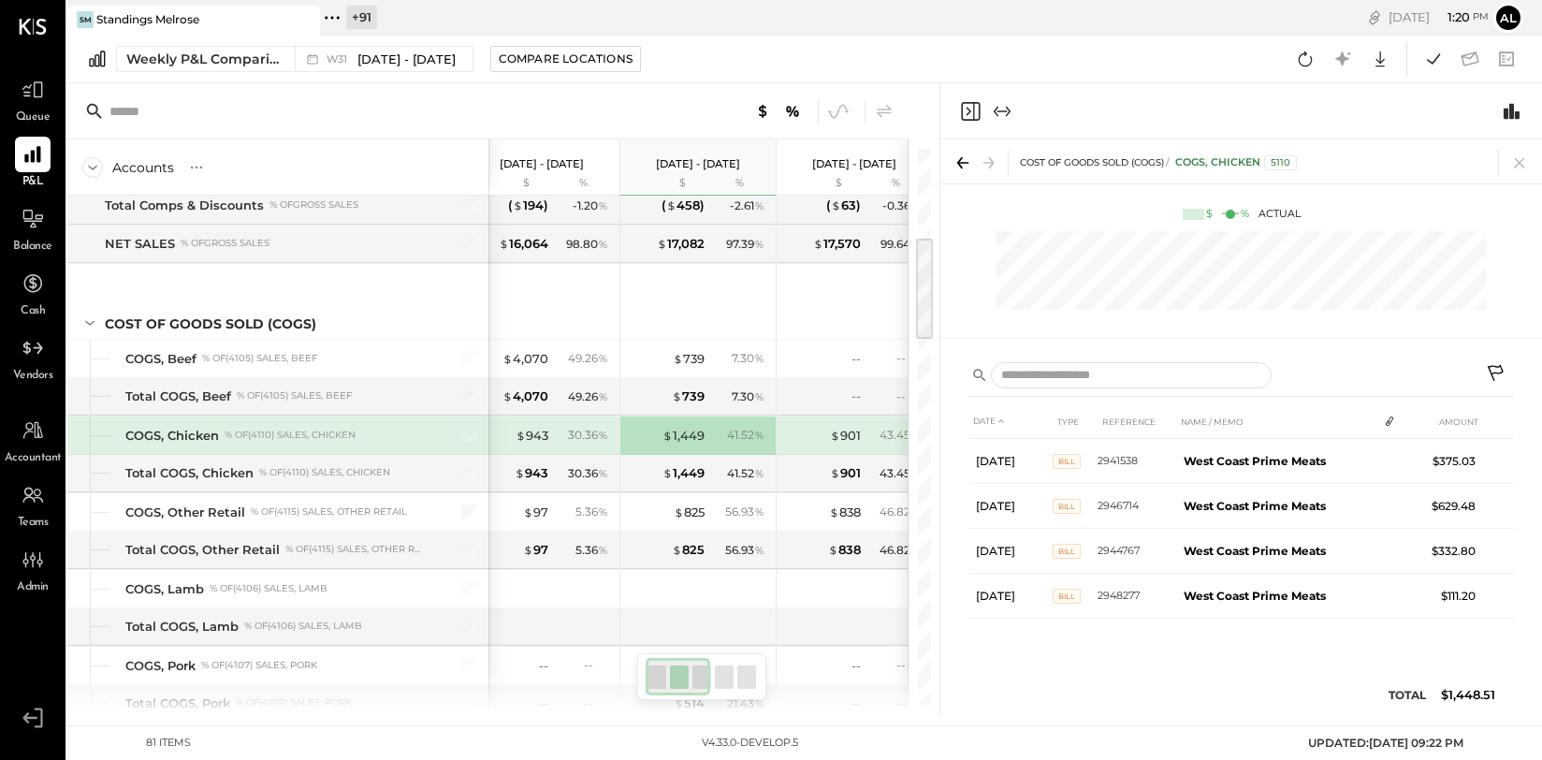
scroll to position [467, 0]
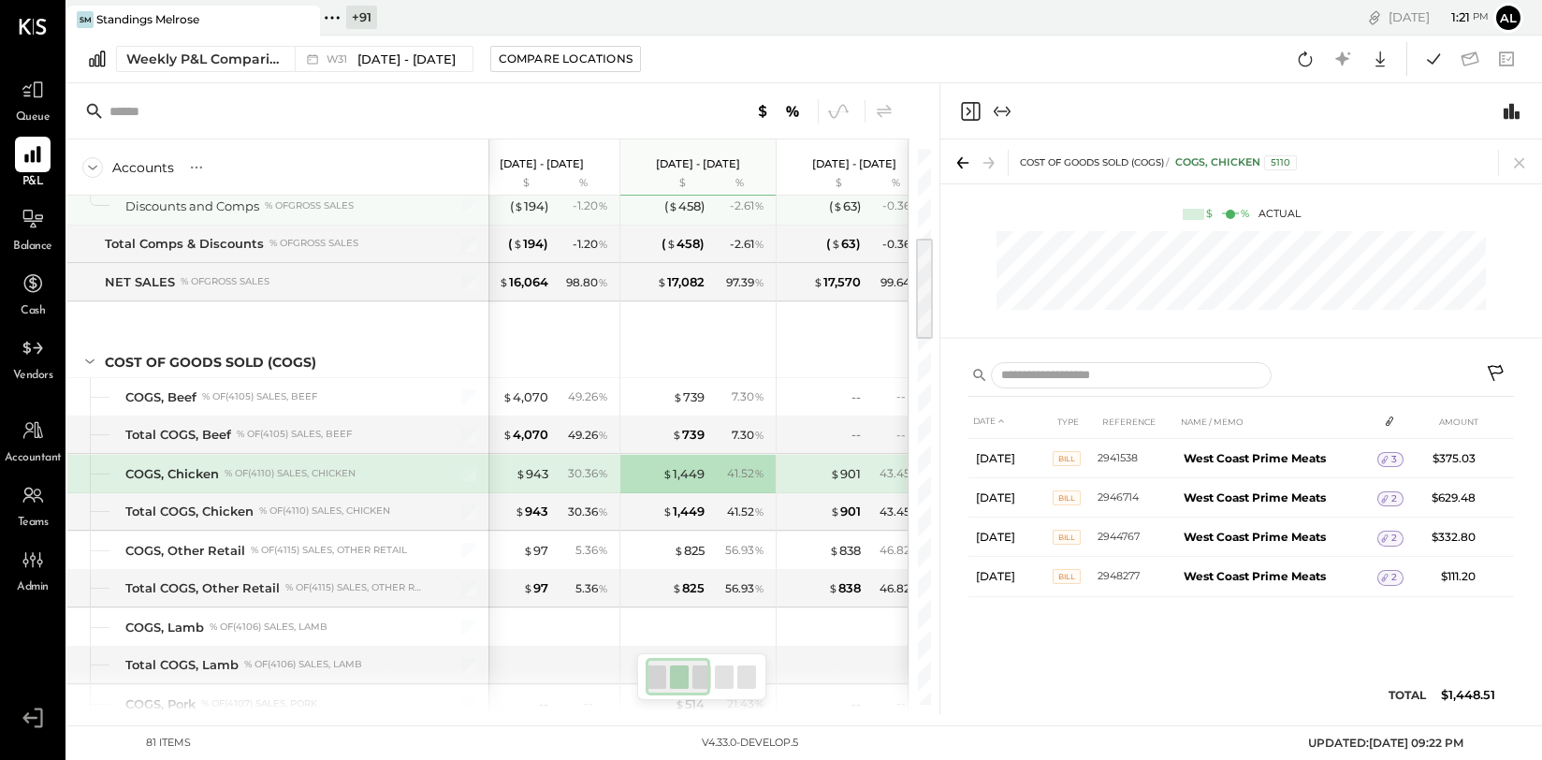
click at [717, 195] on div "( $ 458 ) - 2.61 %" at bounding box center [700, 205] width 140 height 37
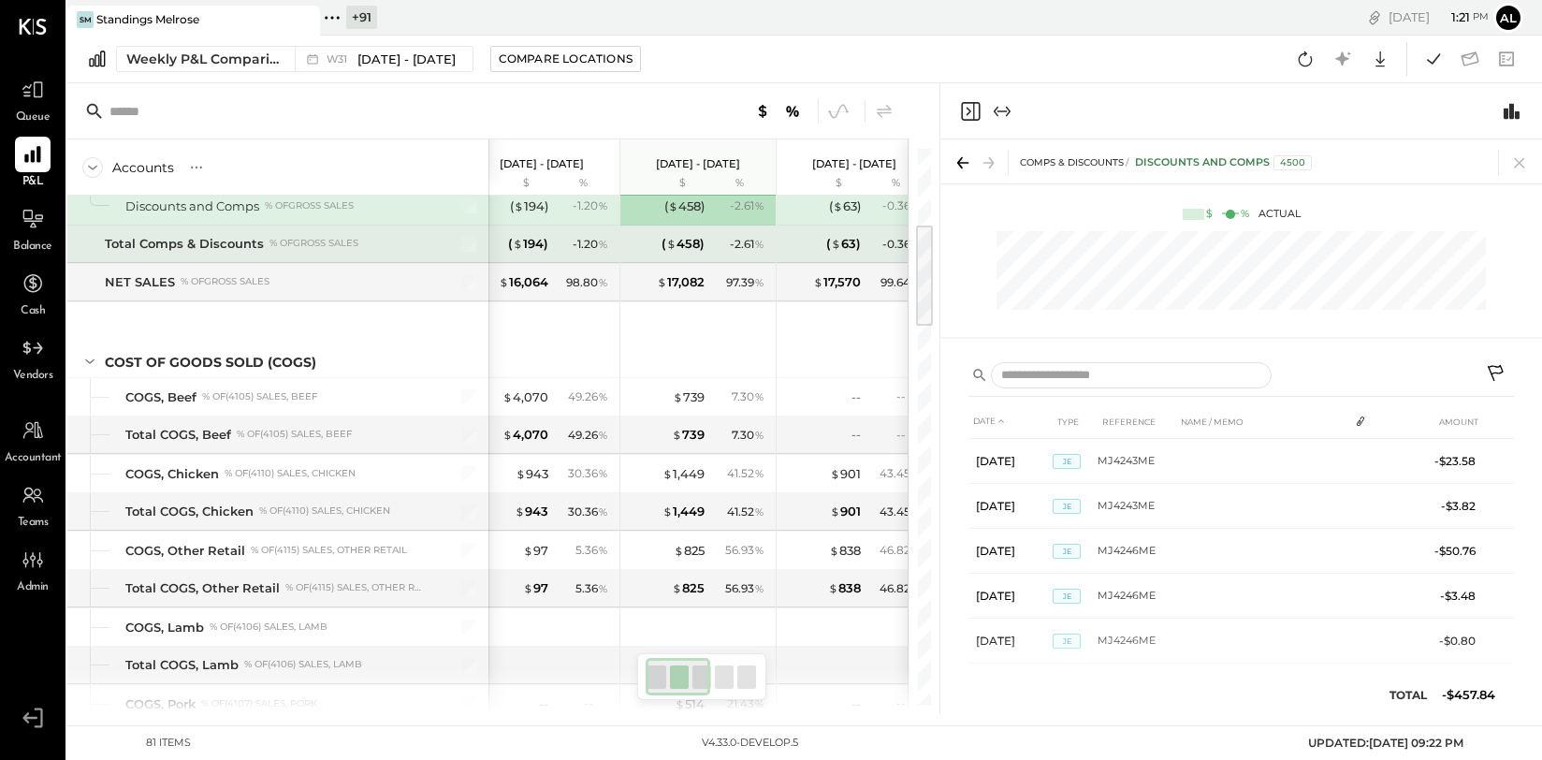
scroll to position [149, 0]
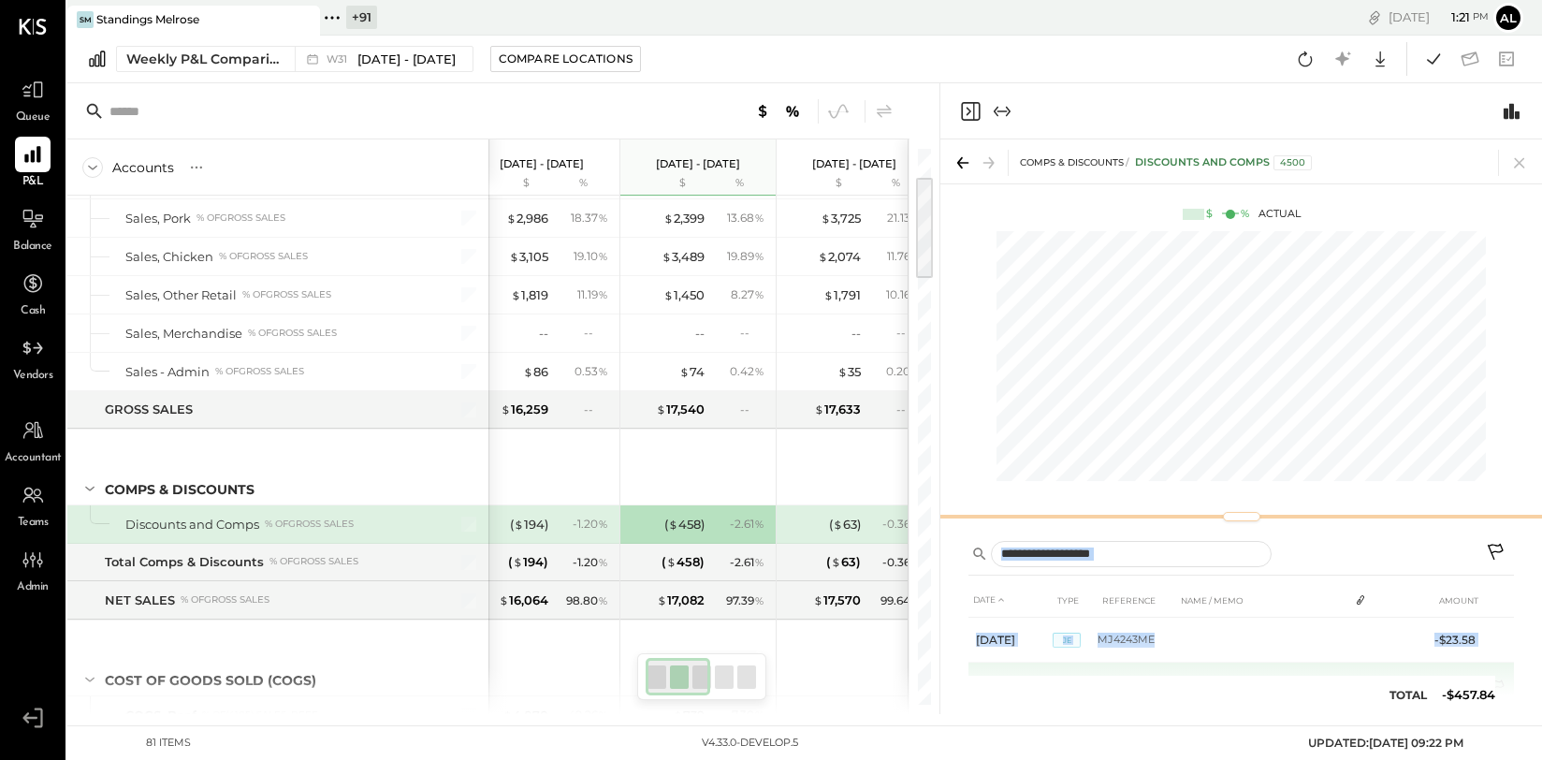
drag, startPoint x: 1220, startPoint y: 337, endPoint x: 1231, endPoint y: 523, distance: 186.5
click at [1231, 522] on div "Comps & Discounts Discounts and Comps 4500 $ % Actual DATE TYPE REFERENCE NAME …" at bounding box center [1240, 426] width 601 height 574
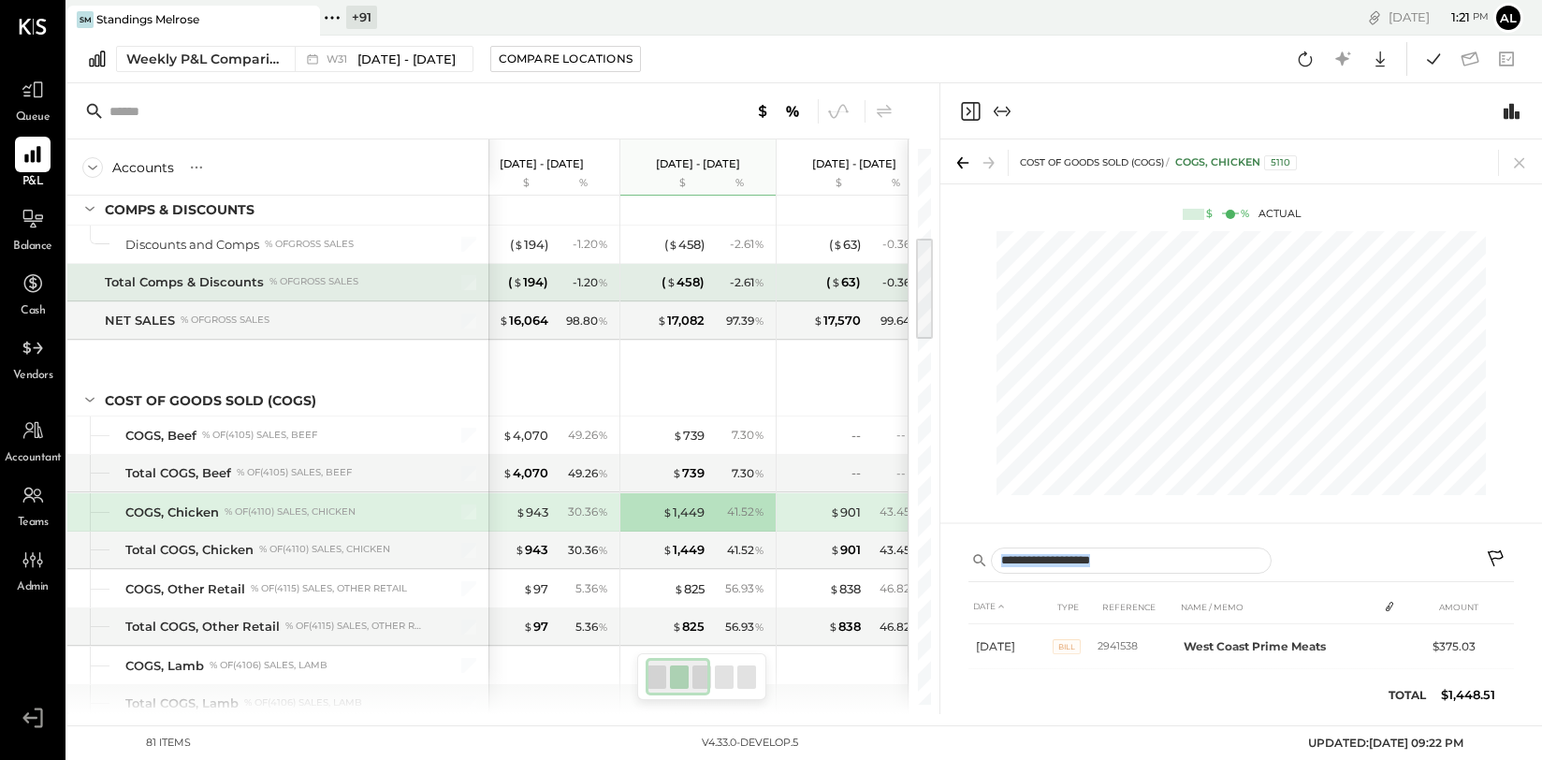
scroll to position [467, 0]
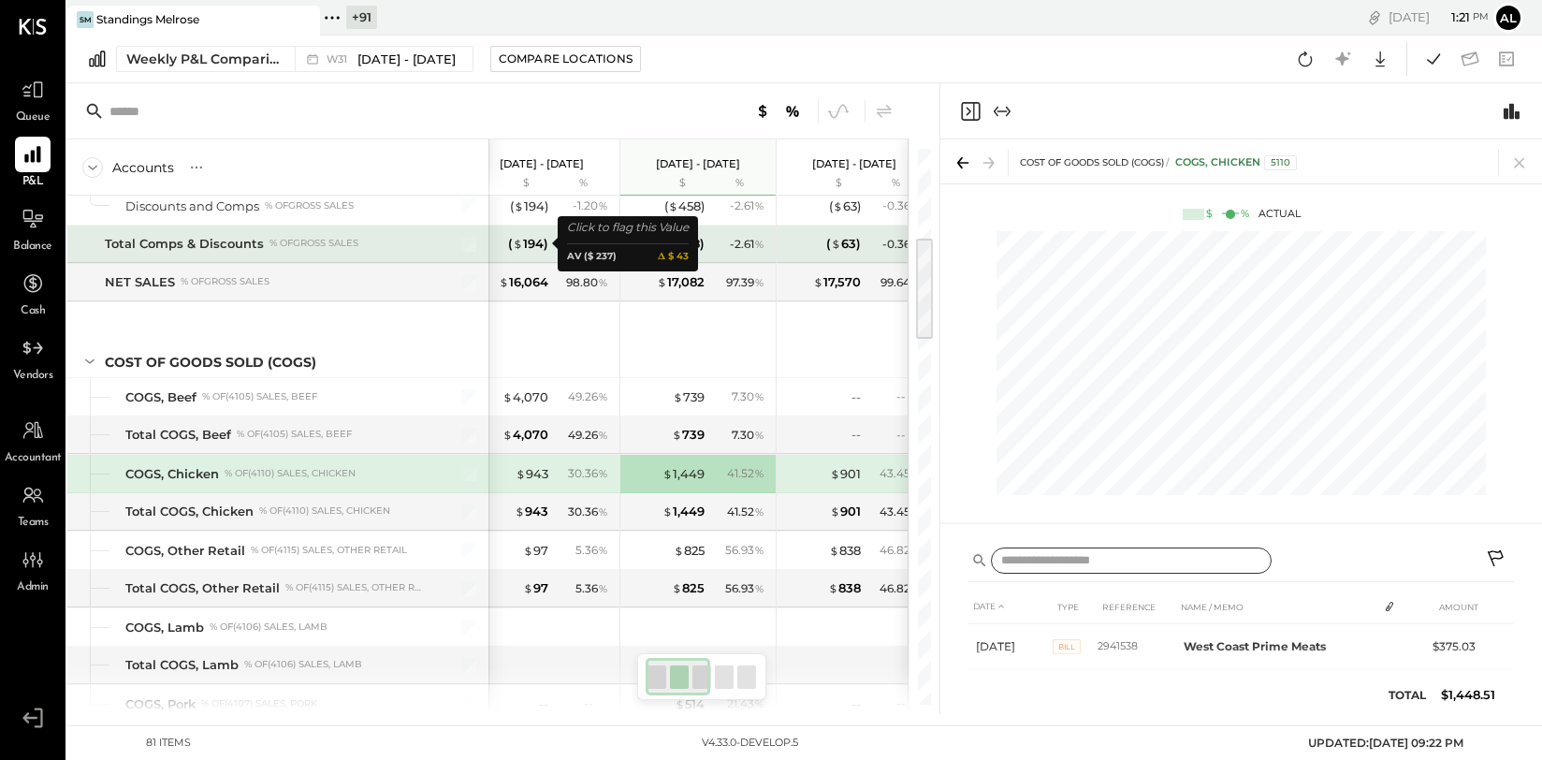
type input "***"
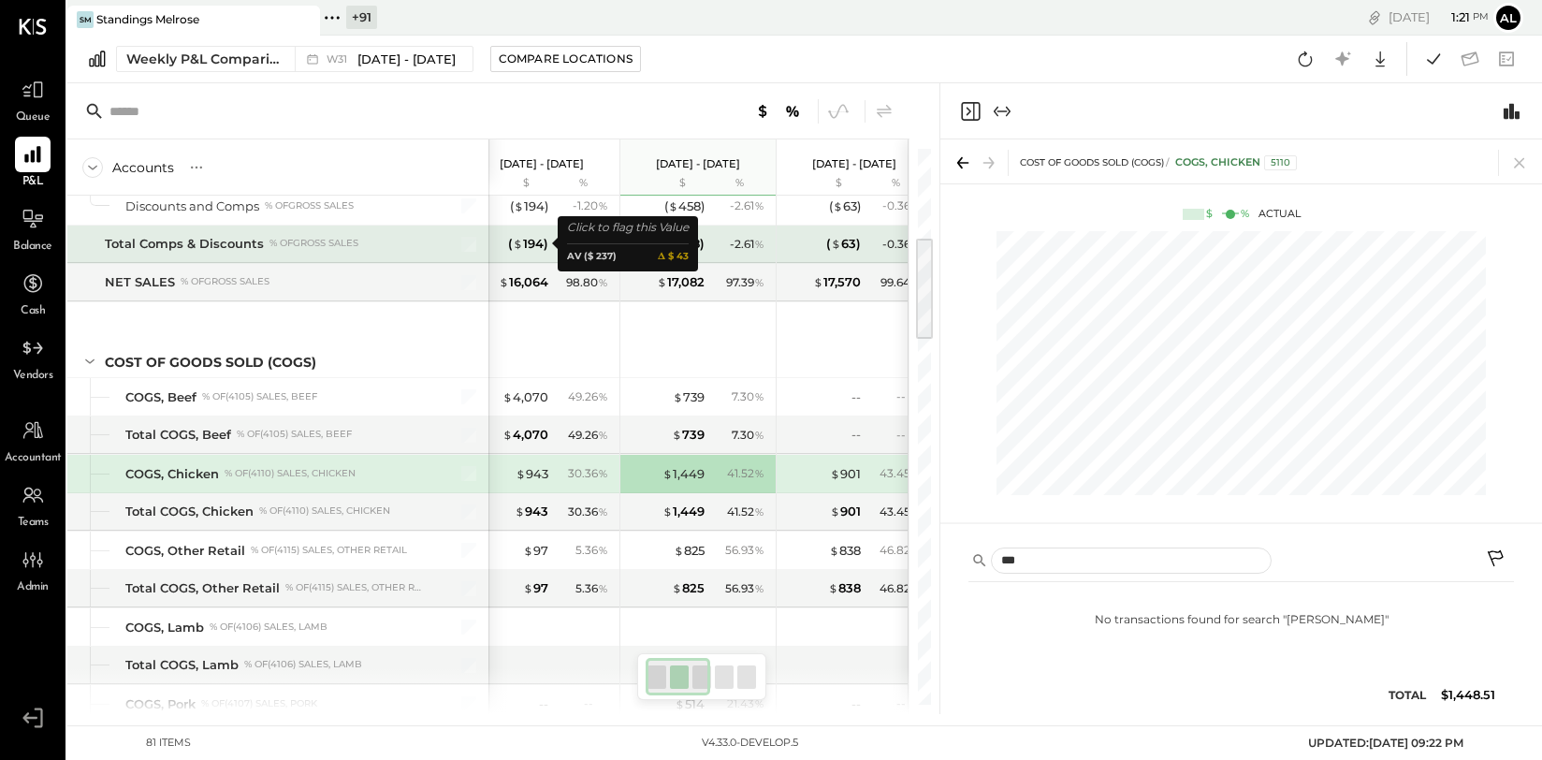
scroll to position [505, 0]
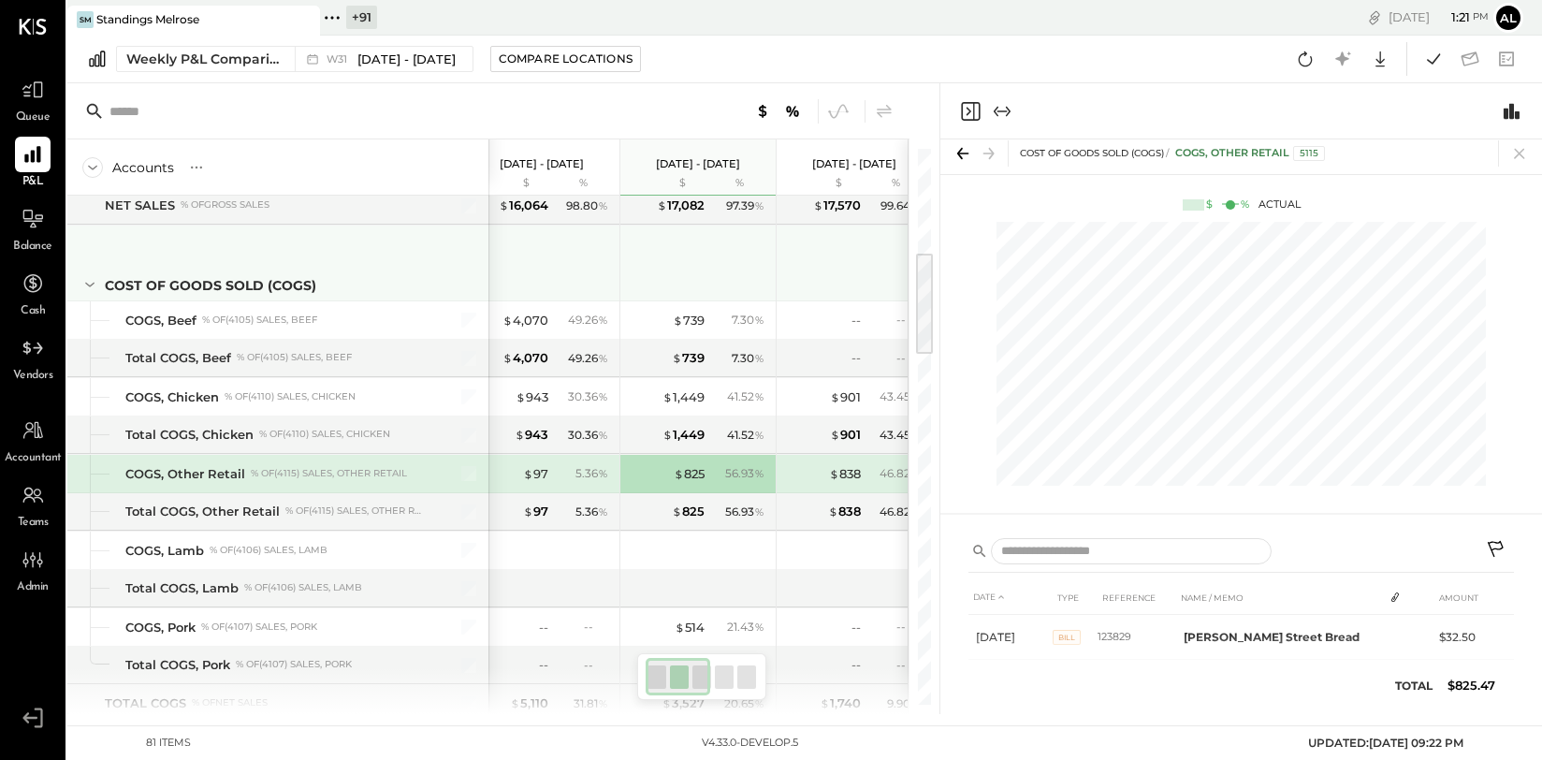
scroll to position [243, 0]
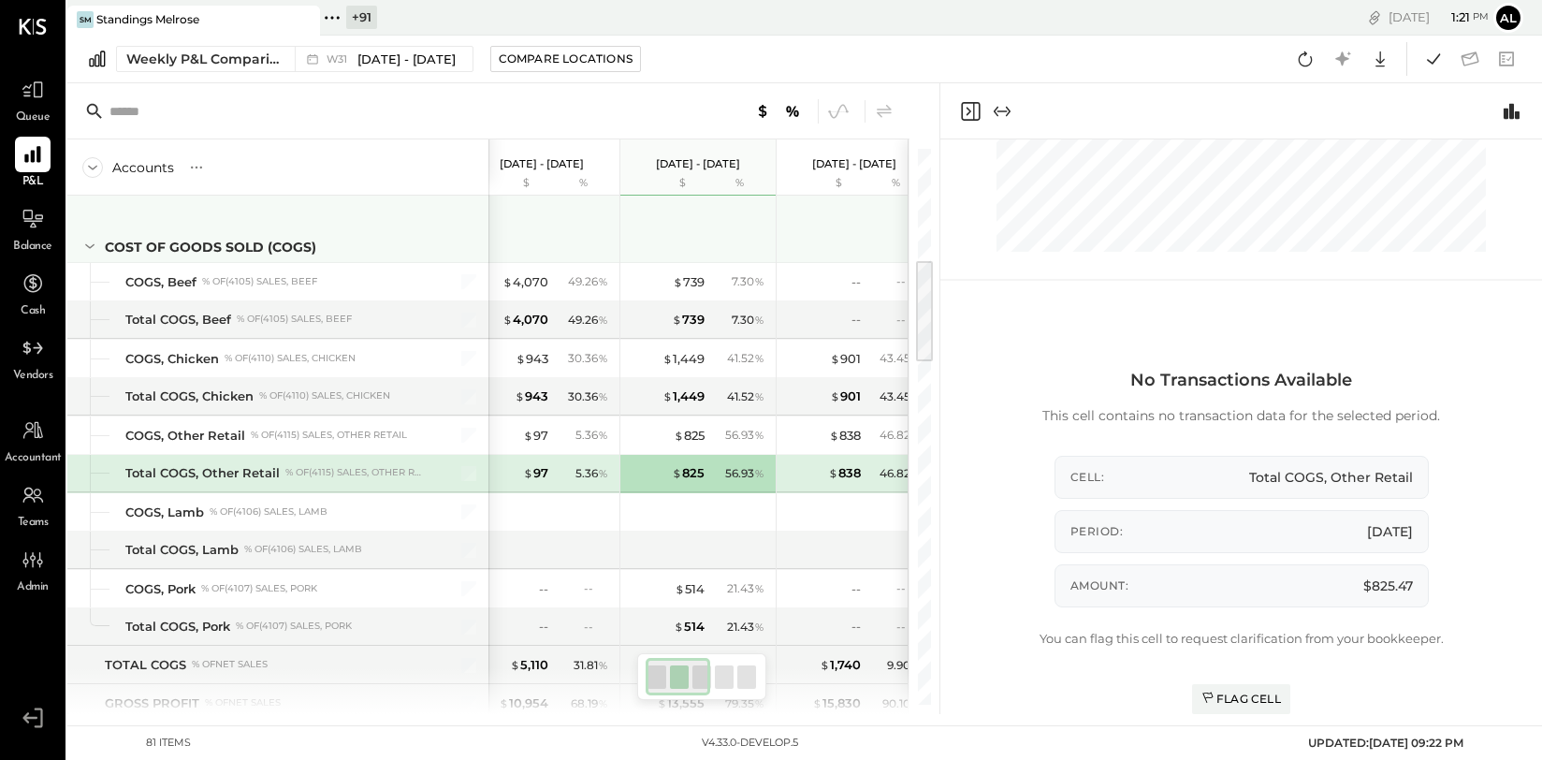
scroll to position [9, 0]
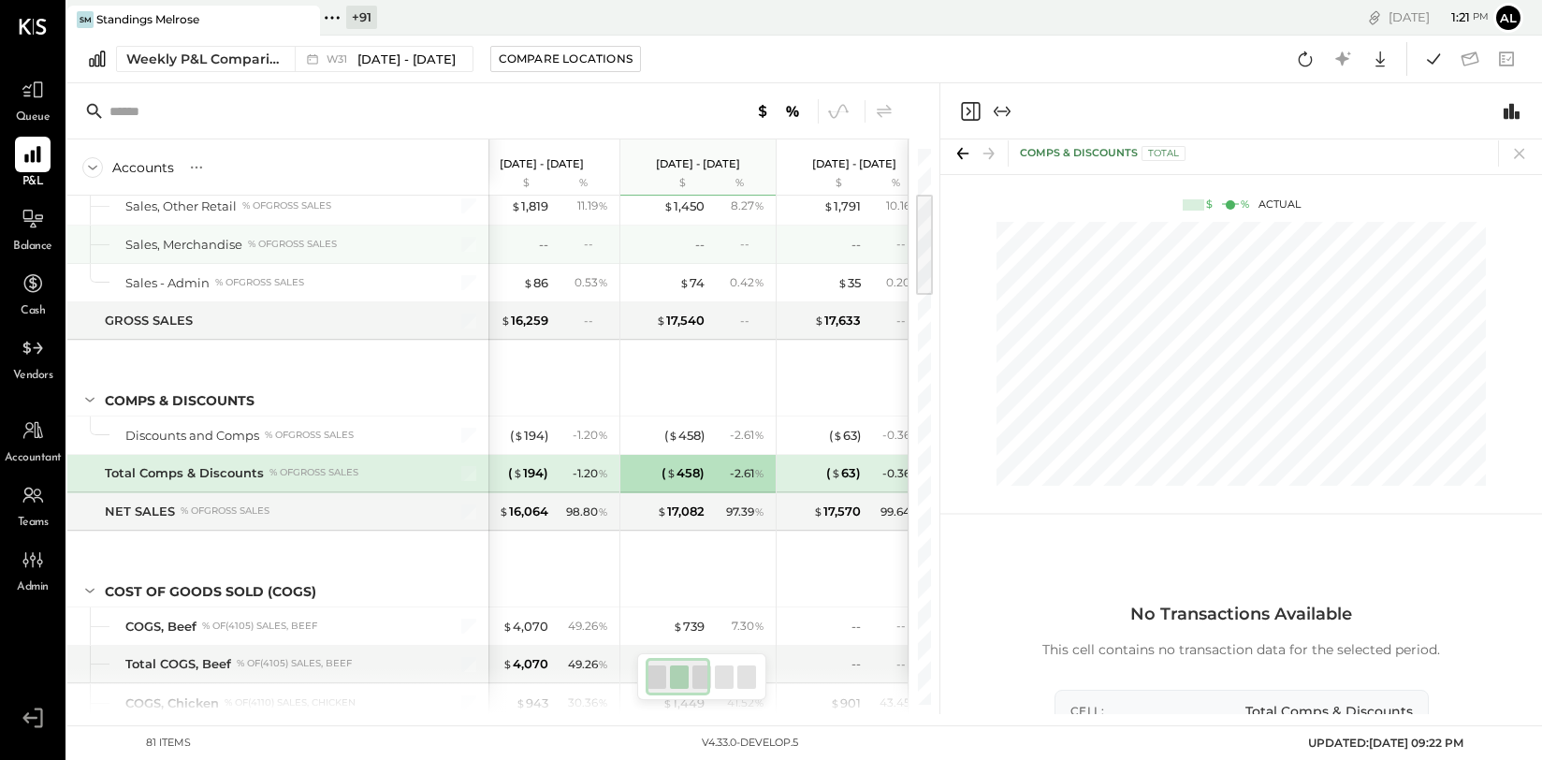
scroll to position [199, 0]
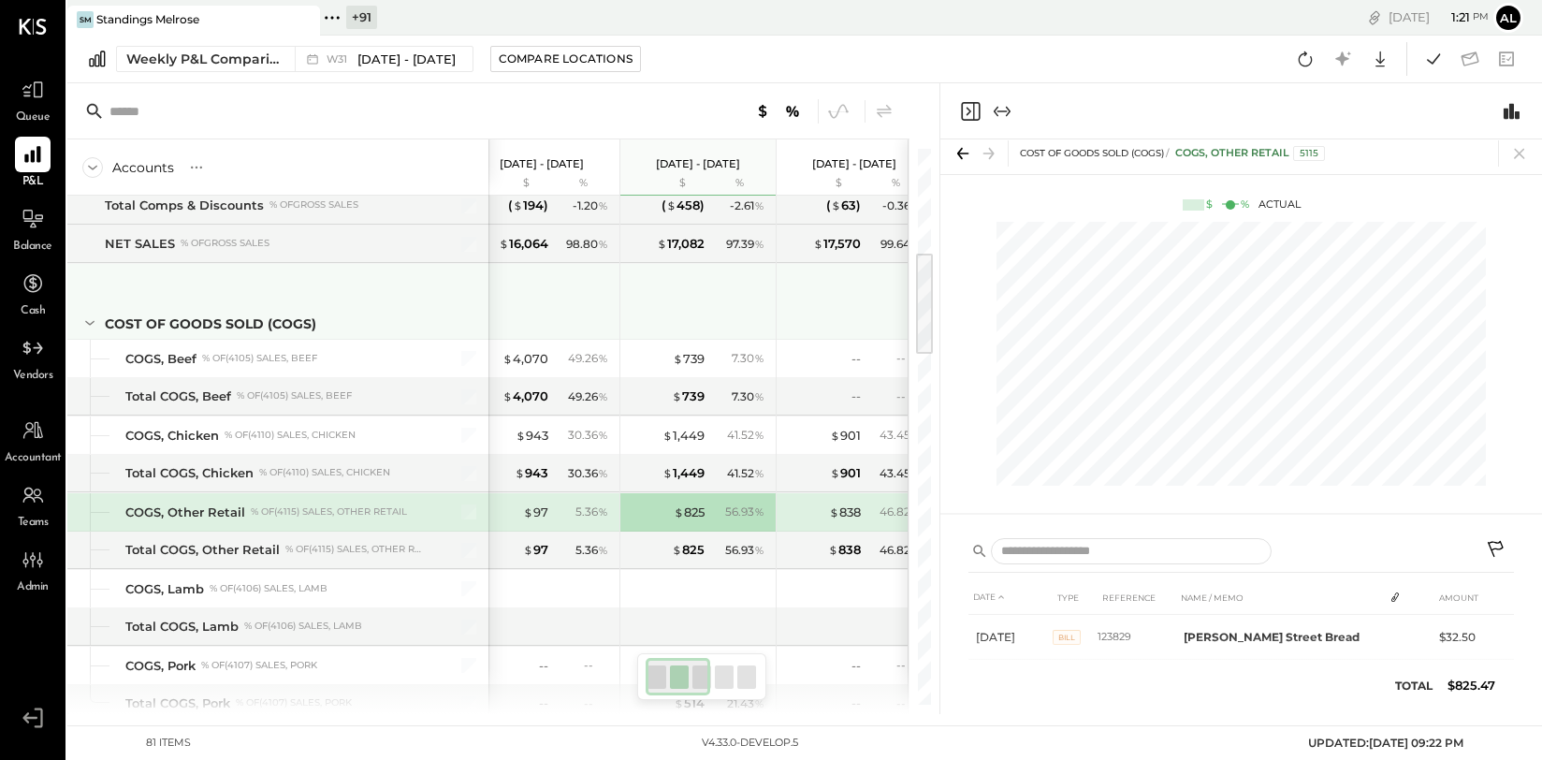
scroll to position [543, 0]
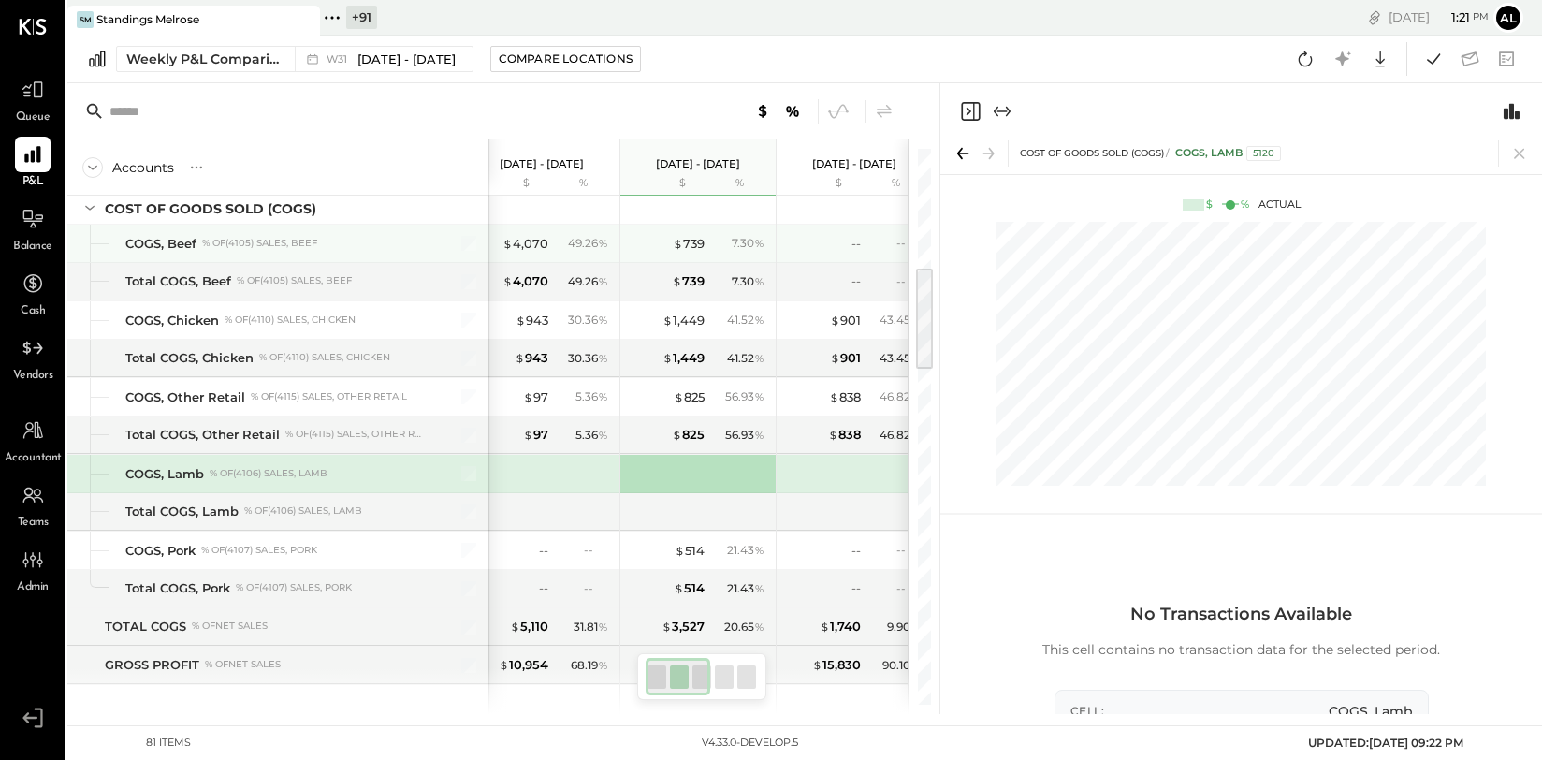
scroll to position [219, 0]
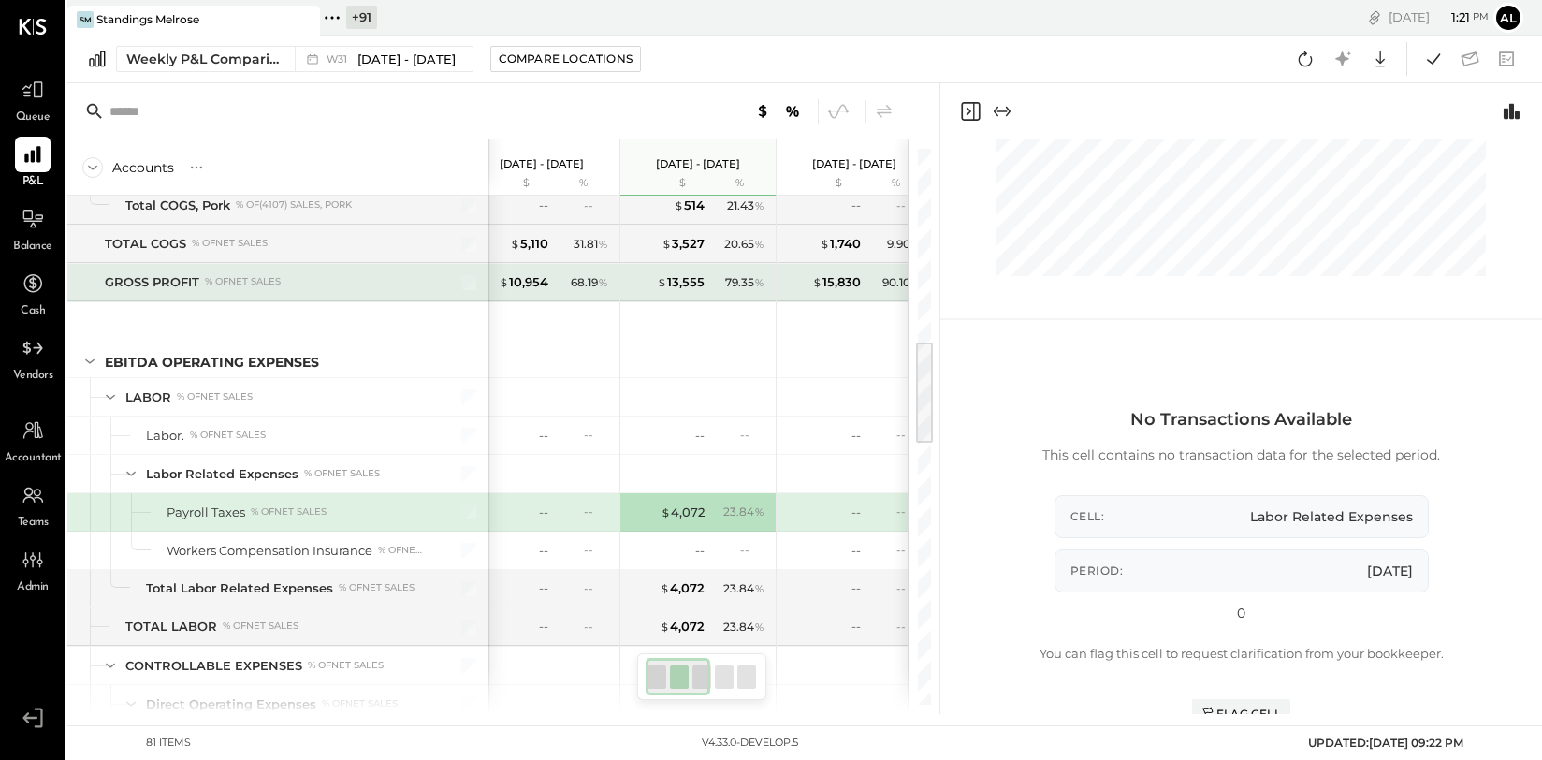
scroll to position [9, 0]
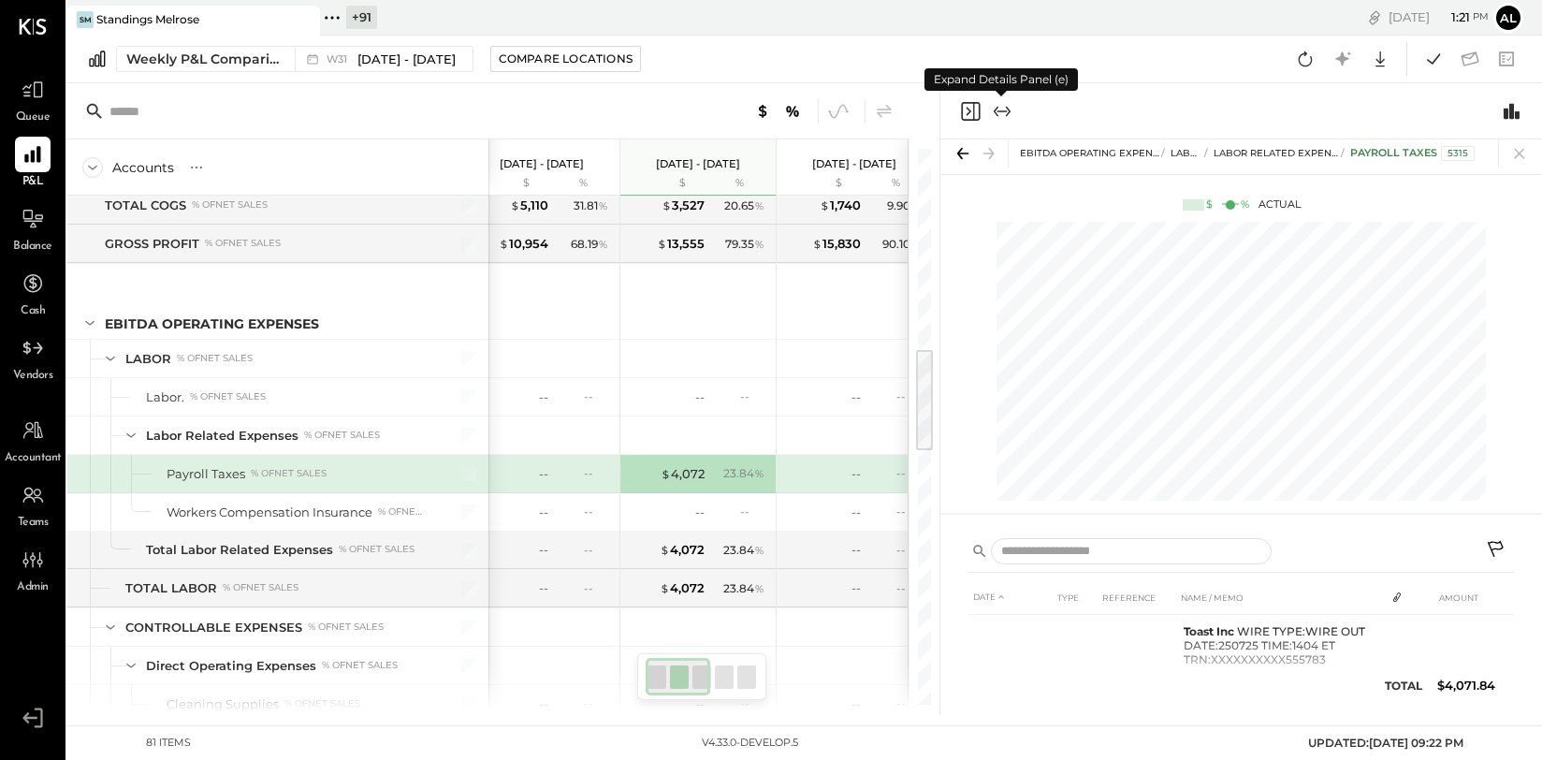
click at [975, 112] on icon "Close panel" at bounding box center [970, 111] width 22 height 22
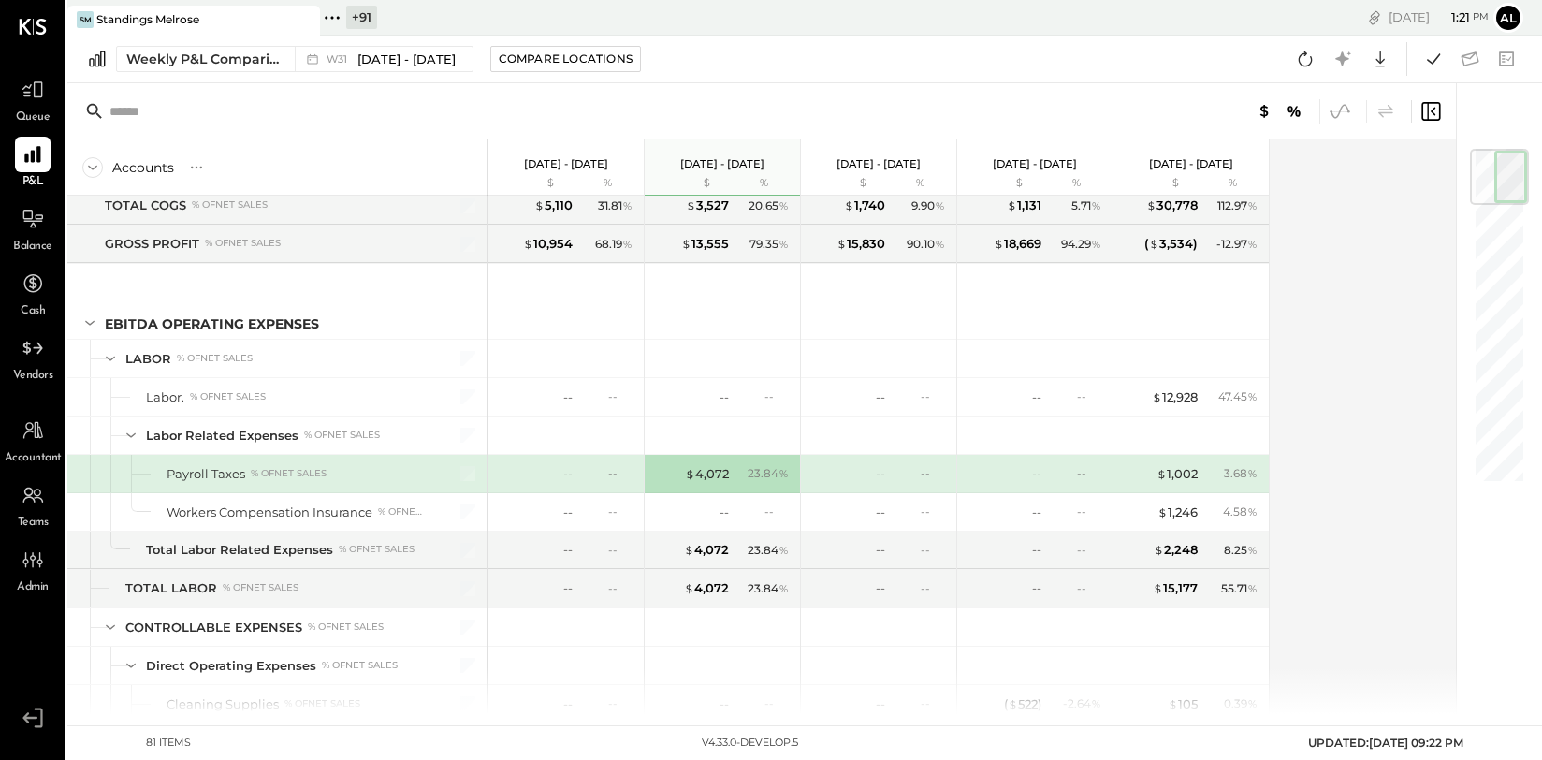
click at [1347, 112] on icon at bounding box center [1339, 111] width 24 height 24
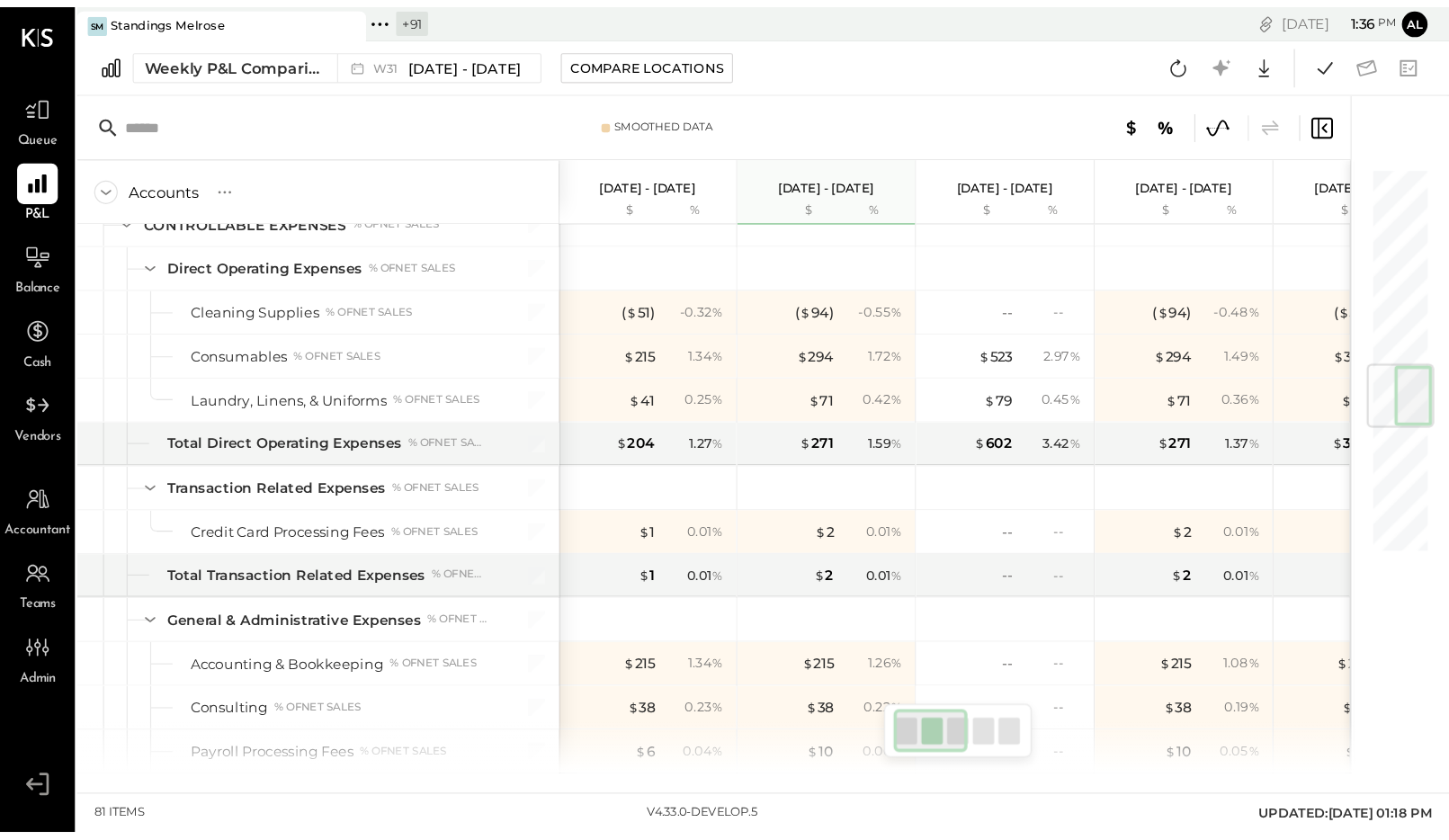
scroll to position [1415, 0]
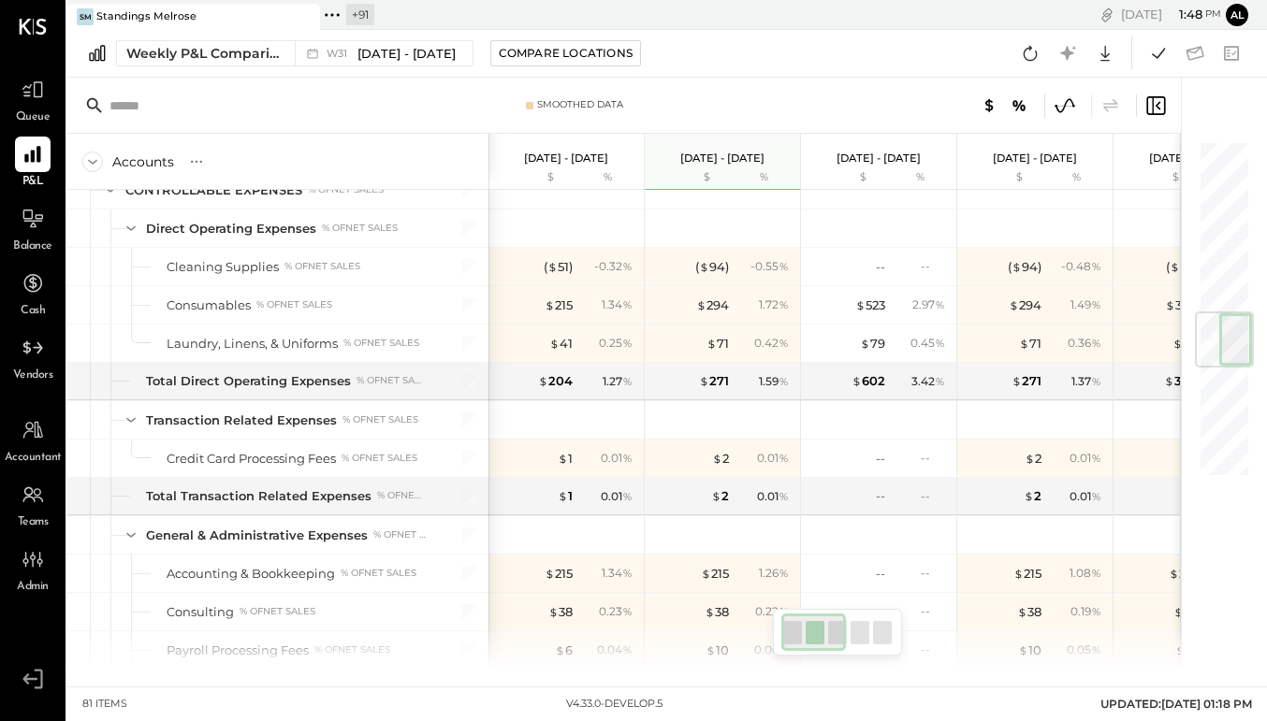
click at [1057, 103] on icon at bounding box center [1064, 106] width 24 height 24
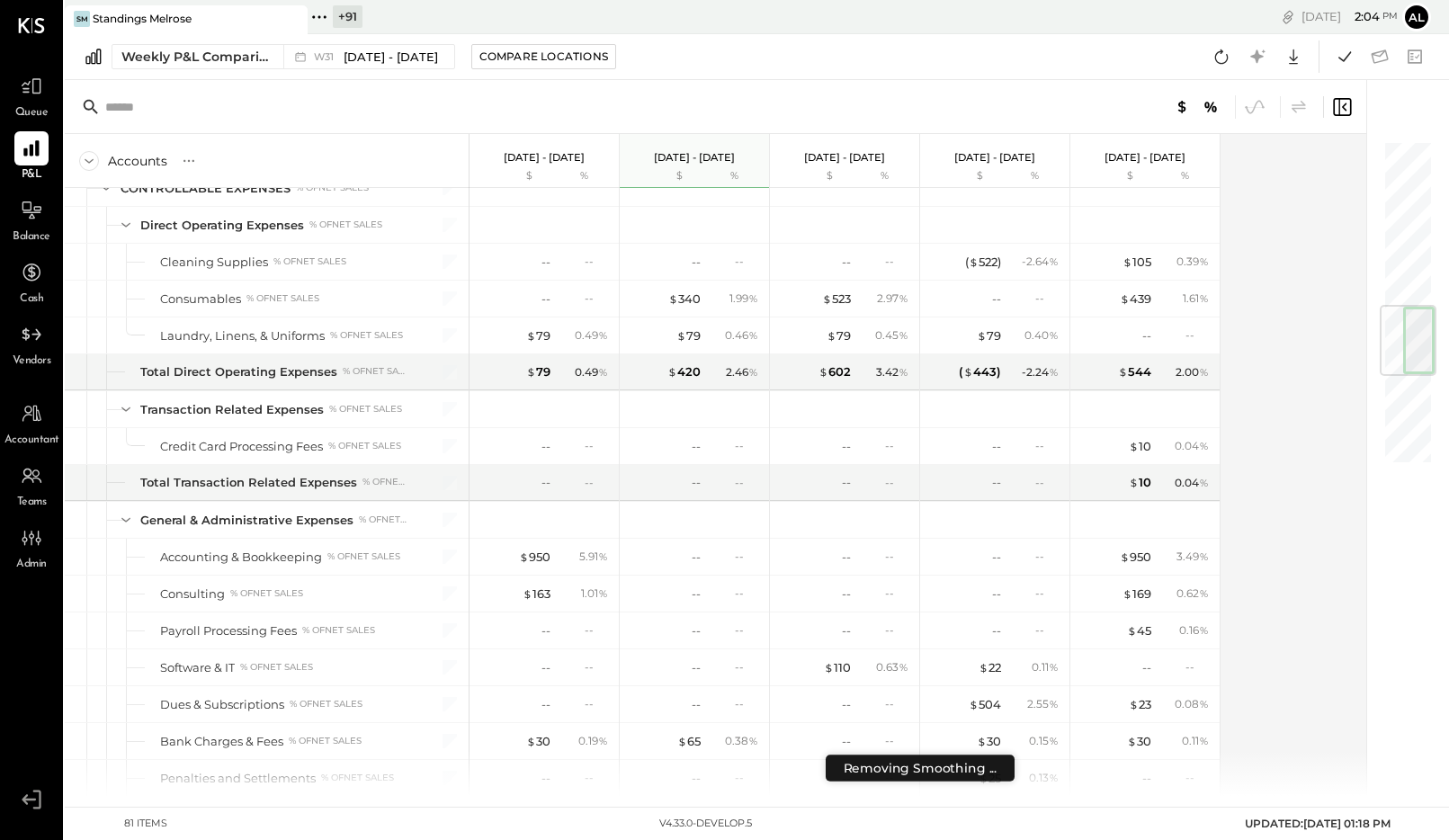
scroll to position [1415, 0]
